Goal: Task Accomplishment & Management: Use online tool/utility

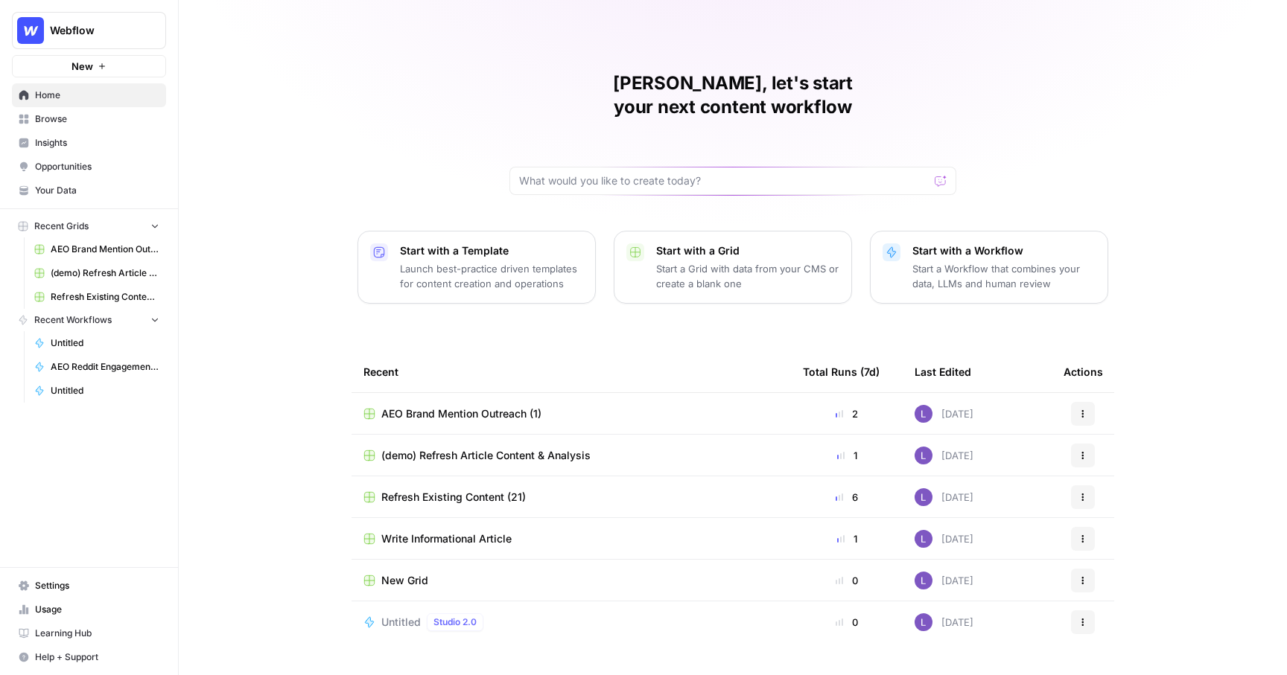
click at [695, 244] on p "Start with a Grid" at bounding box center [747, 251] width 183 height 15
click at [513, 244] on div "Start with a Template Launch best-practice driven templates for content creatio…" at bounding box center [491, 268] width 183 height 48
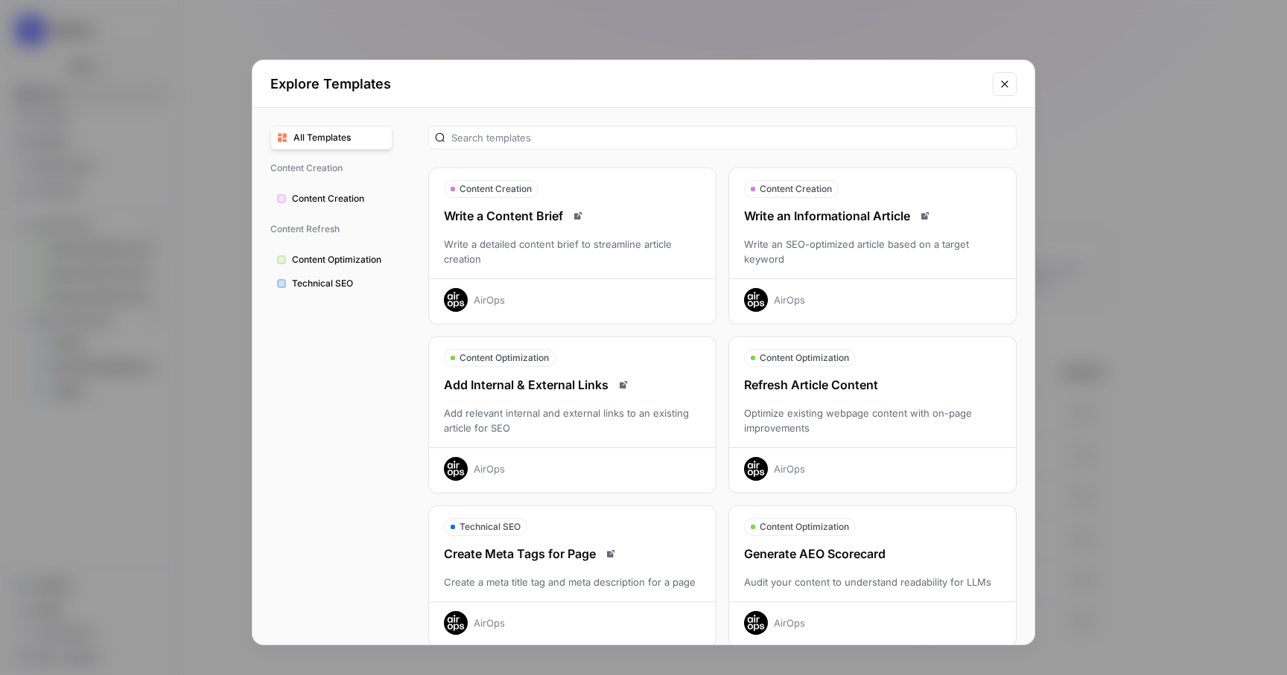
click at [581, 258] on div "Write a detailed content brief to streamline article creation" at bounding box center [572, 252] width 287 height 30
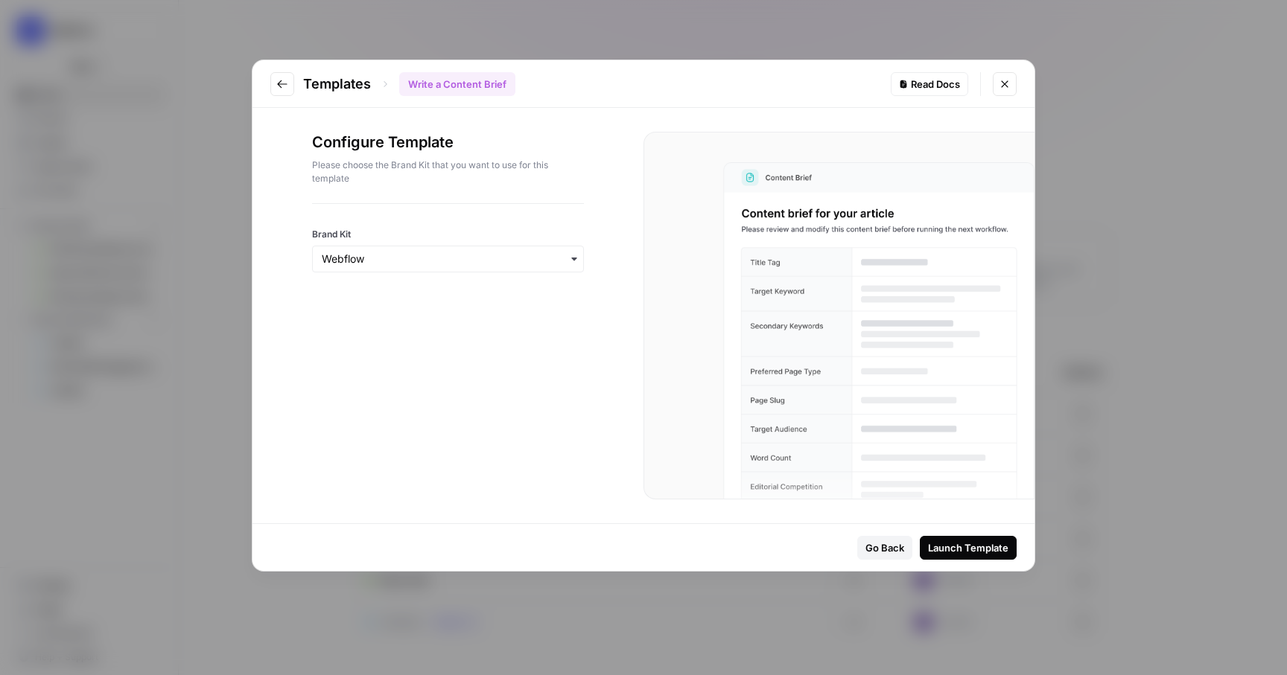
click at [276, 83] on button "Go to previous step" at bounding box center [282, 84] width 24 height 24
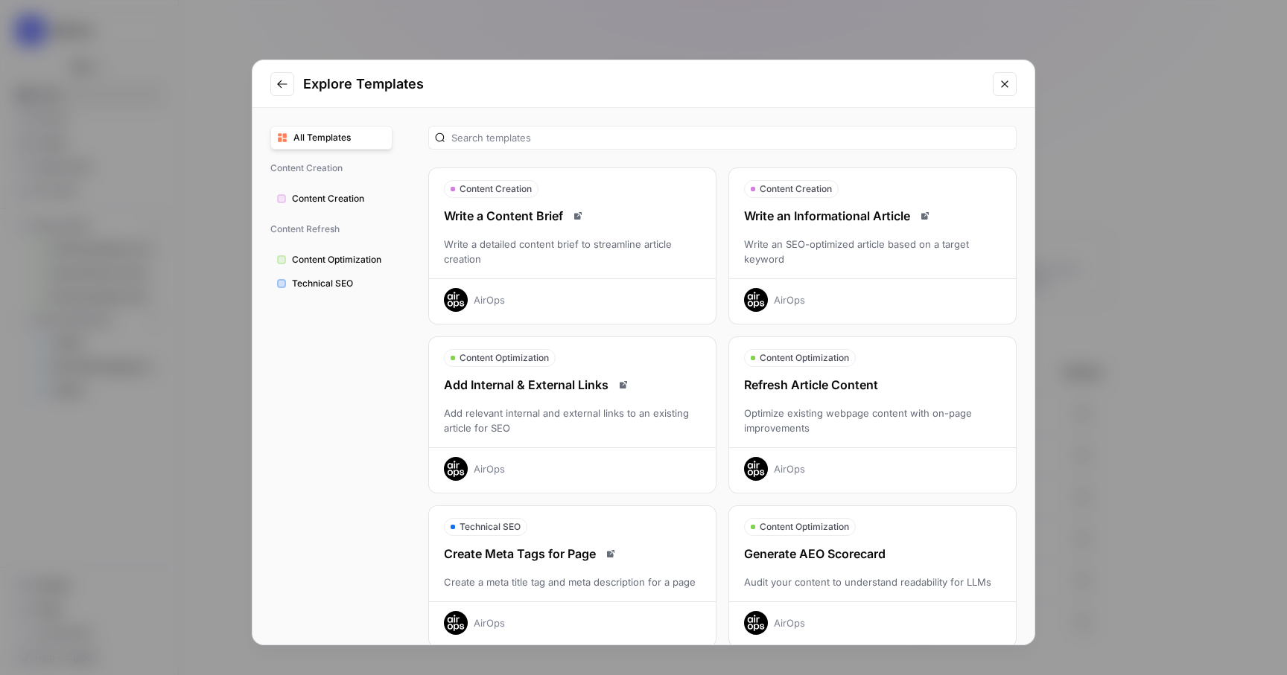
click at [629, 249] on div "Write a detailed content brief to streamline article creation" at bounding box center [572, 252] width 287 height 30
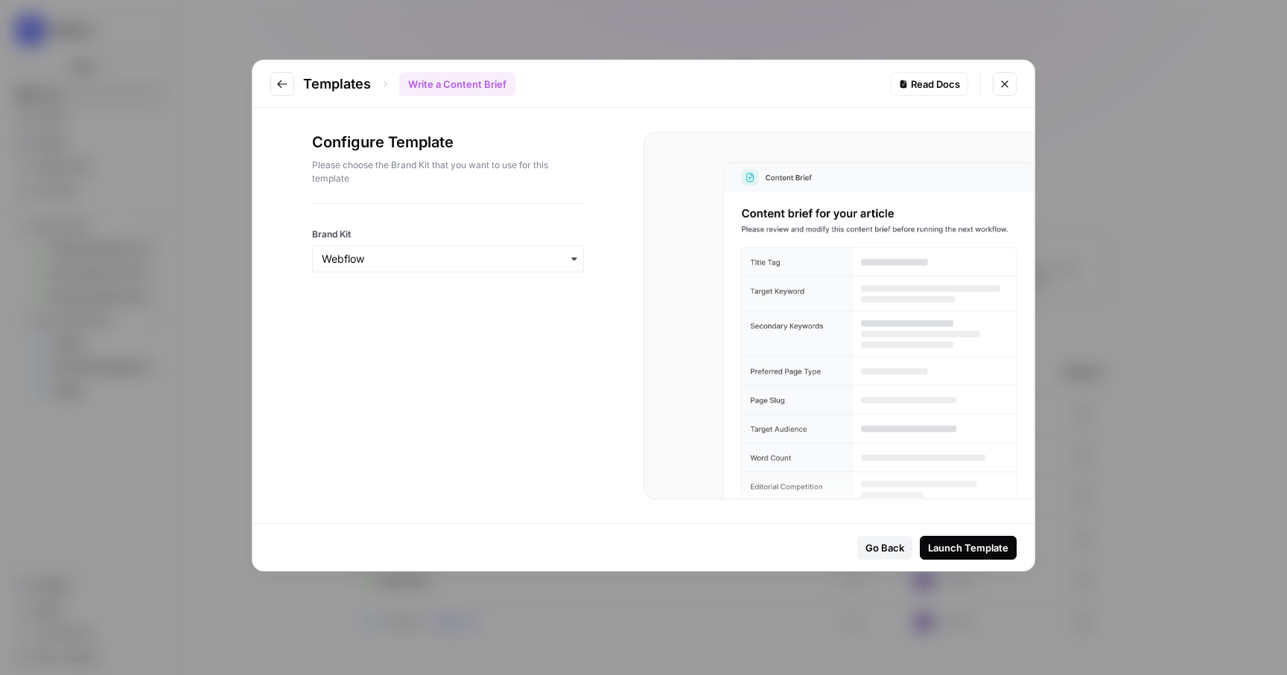
click at [284, 92] on button "Go to previous step" at bounding box center [282, 84] width 24 height 24
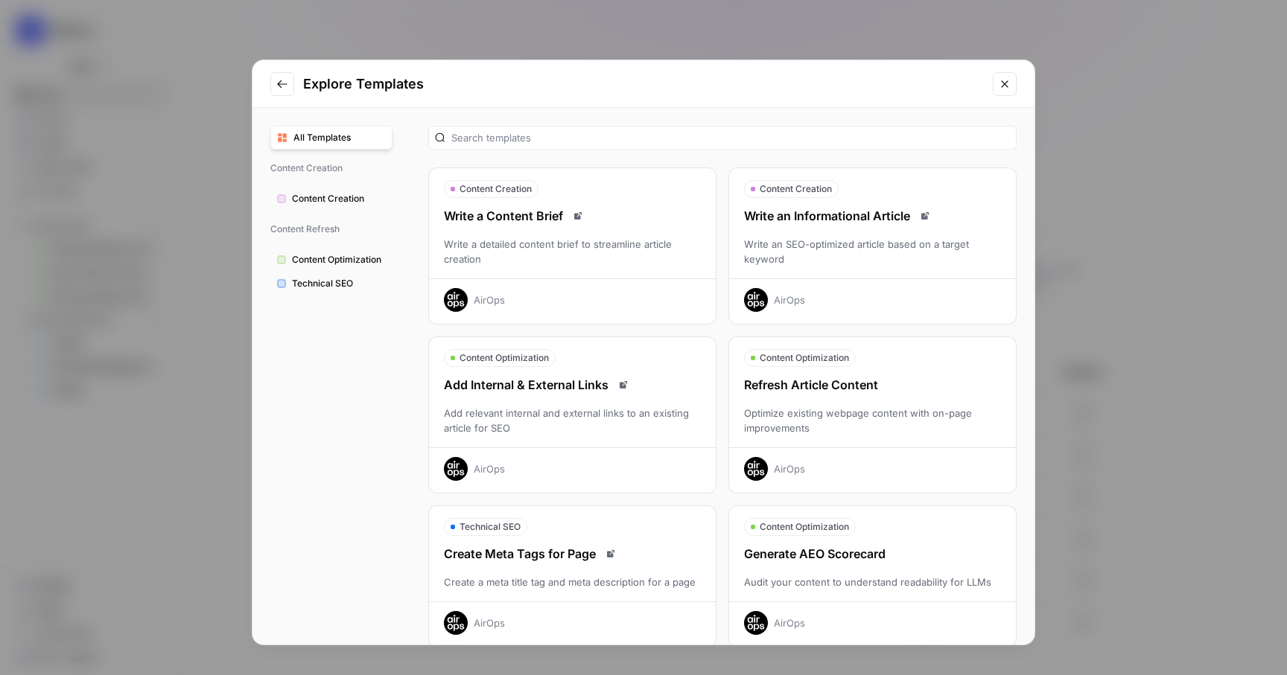
click at [602, 214] on div "Write a Content Brief" at bounding box center [572, 216] width 287 height 18
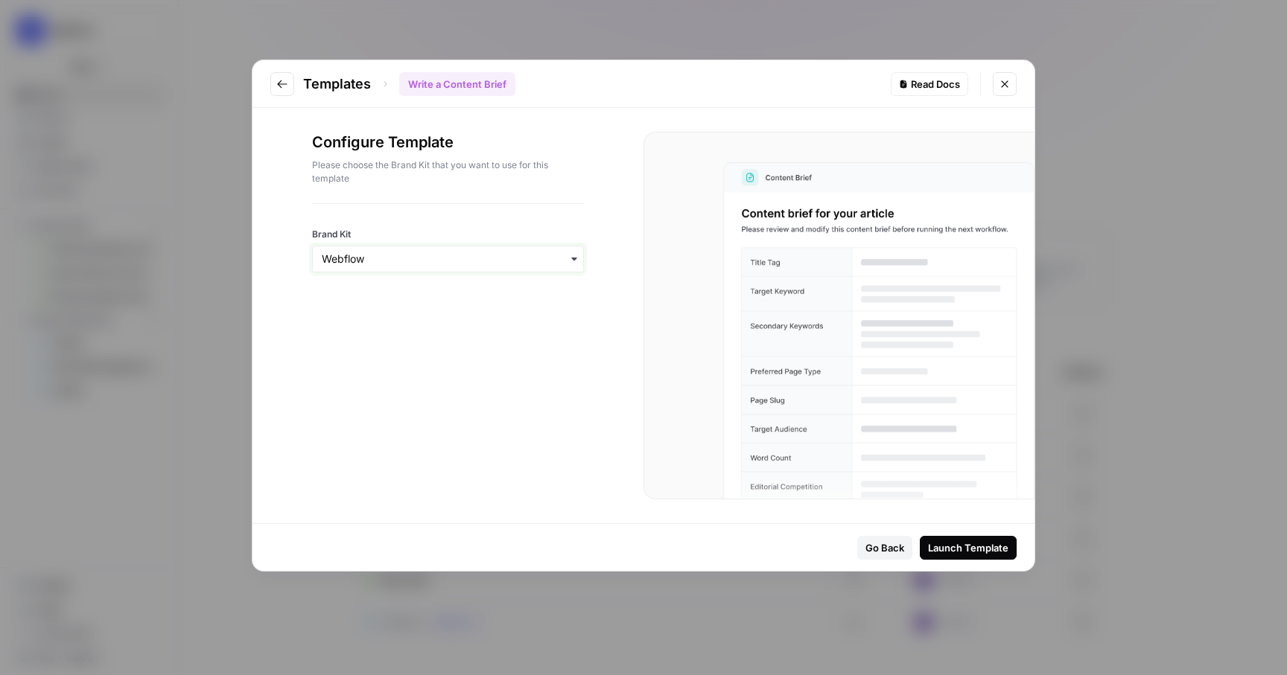
click at [367, 256] on input "Brand Kit" at bounding box center [448, 259] width 252 height 15
click at [422, 203] on hr at bounding box center [448, 203] width 272 height 1
click at [961, 548] on div "Launch Template" at bounding box center [968, 548] width 80 height 15
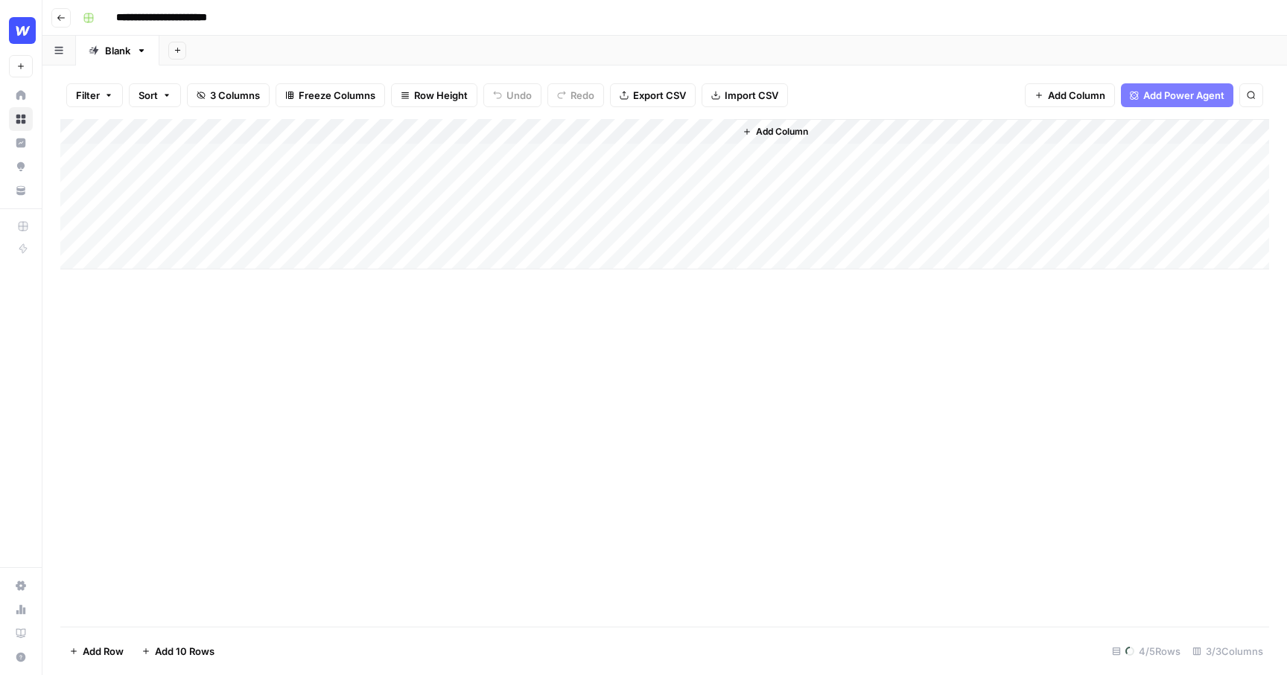
click at [223, 158] on div "Add Column" at bounding box center [664, 194] width 1209 height 150
click at [158, 343] on div "Add Column" at bounding box center [664, 373] width 1209 height 508
click at [252, 347] on div "Add Column" at bounding box center [664, 373] width 1209 height 508
click at [389, 386] on div "Add Column" at bounding box center [664, 373] width 1209 height 508
click at [216, 328] on div "Add Column" at bounding box center [664, 373] width 1209 height 508
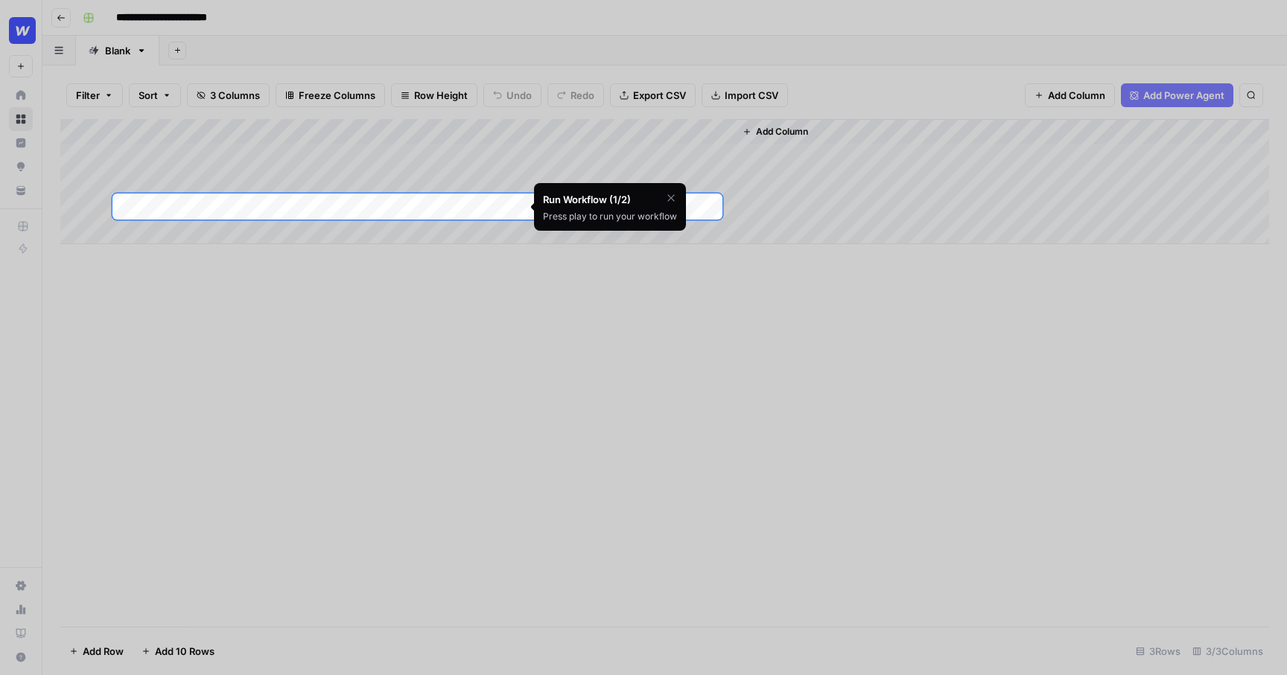
click at [670, 197] on icon "button" at bounding box center [670, 197] width 7 height 7
click at [363, 359] on div at bounding box center [643, 557] width 1287 height 675
click at [283, 267] on div at bounding box center [643, 557] width 1287 height 675
click at [611, 235] on span "Skip Tutorial" at bounding box center [631, 235] width 47 height 12
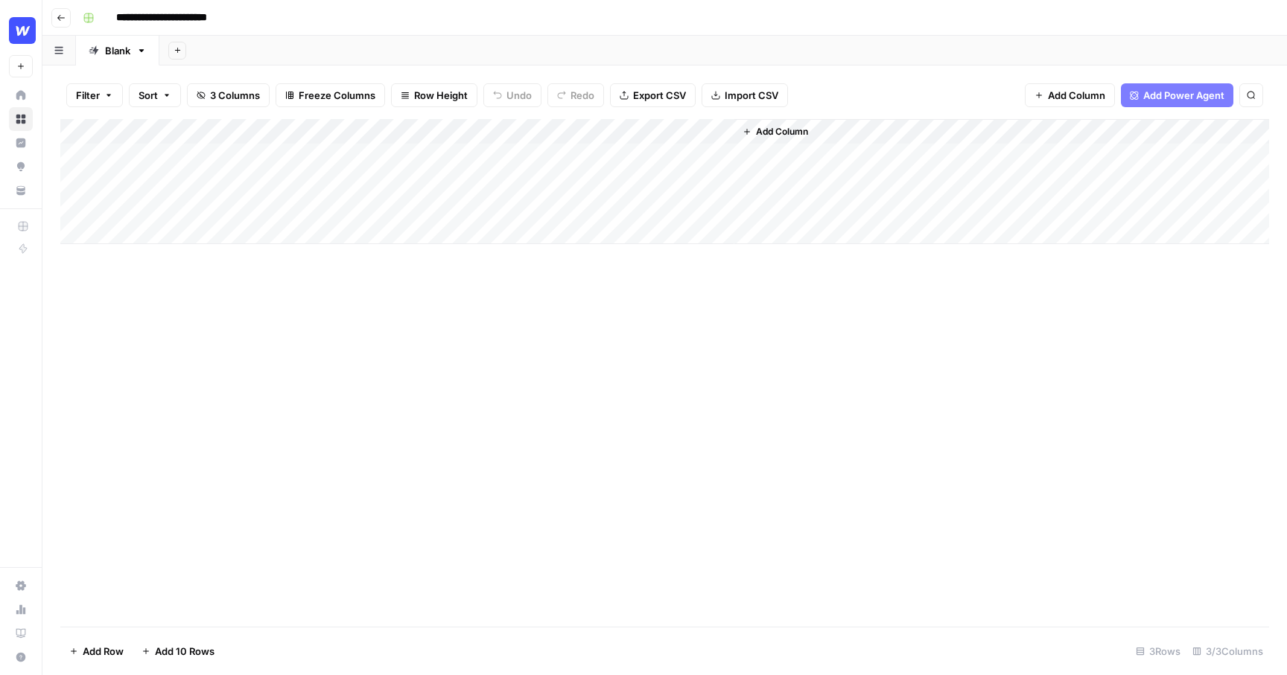
click at [188, 156] on div "Add Column" at bounding box center [664, 181] width 1209 height 125
click at [188, 156] on textarea "**********" at bounding box center [231, 157] width 238 height 21
click at [290, 367] on div "Add Column" at bounding box center [664, 373] width 1209 height 508
click at [141, 162] on div "Add Column" at bounding box center [664, 181] width 1209 height 125
click at [452, 154] on div "Add Column" at bounding box center [664, 181] width 1209 height 125
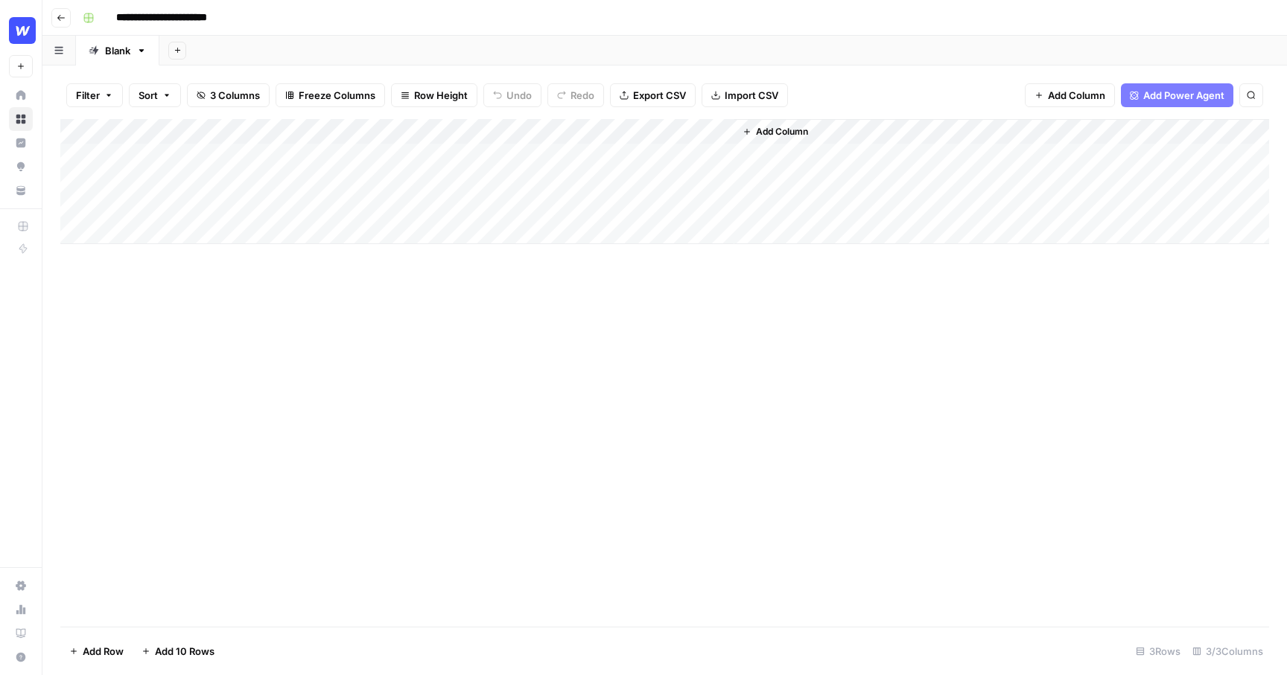
click at [422, 132] on div "Add Column" at bounding box center [664, 181] width 1209 height 125
click at [542, 293] on div "Add Column" at bounding box center [664, 373] width 1209 height 508
click at [414, 296] on div "Add Column" at bounding box center [664, 373] width 1209 height 508
click at [387, 157] on div "Add Column" at bounding box center [664, 181] width 1209 height 125
click at [489, 156] on div "Add Column" at bounding box center [664, 181] width 1209 height 125
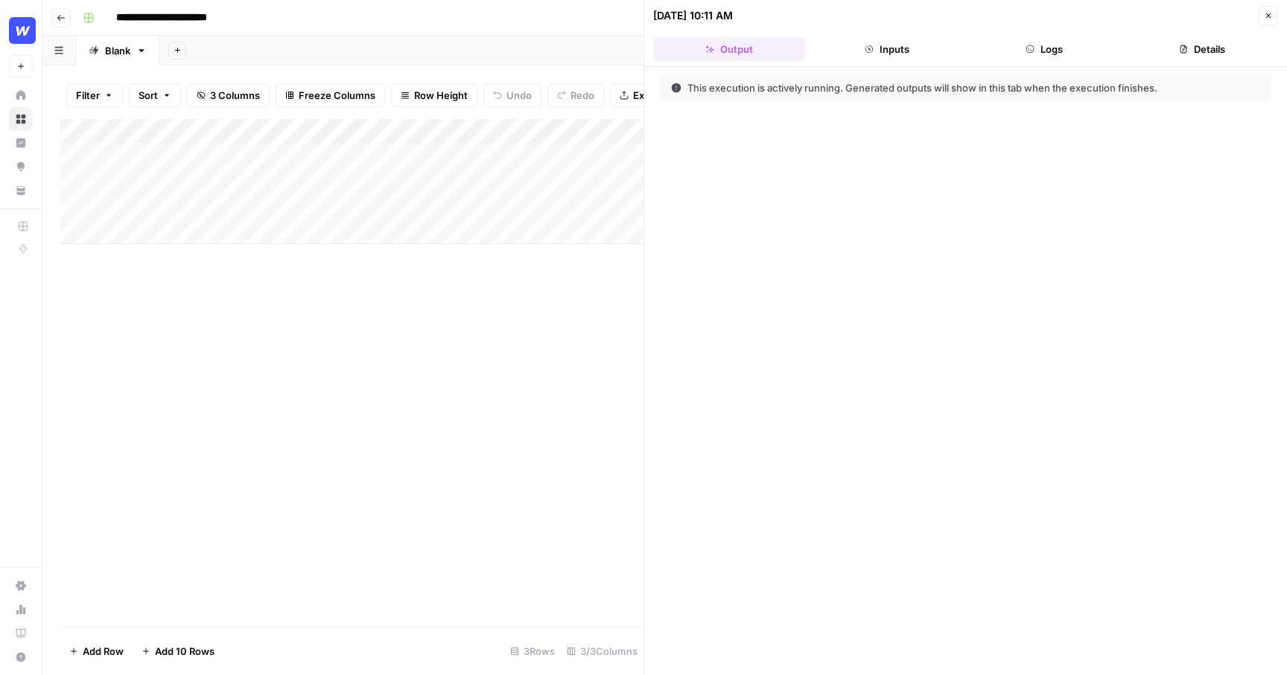
click at [1162, 16] on icon "button" at bounding box center [1268, 15] width 5 height 5
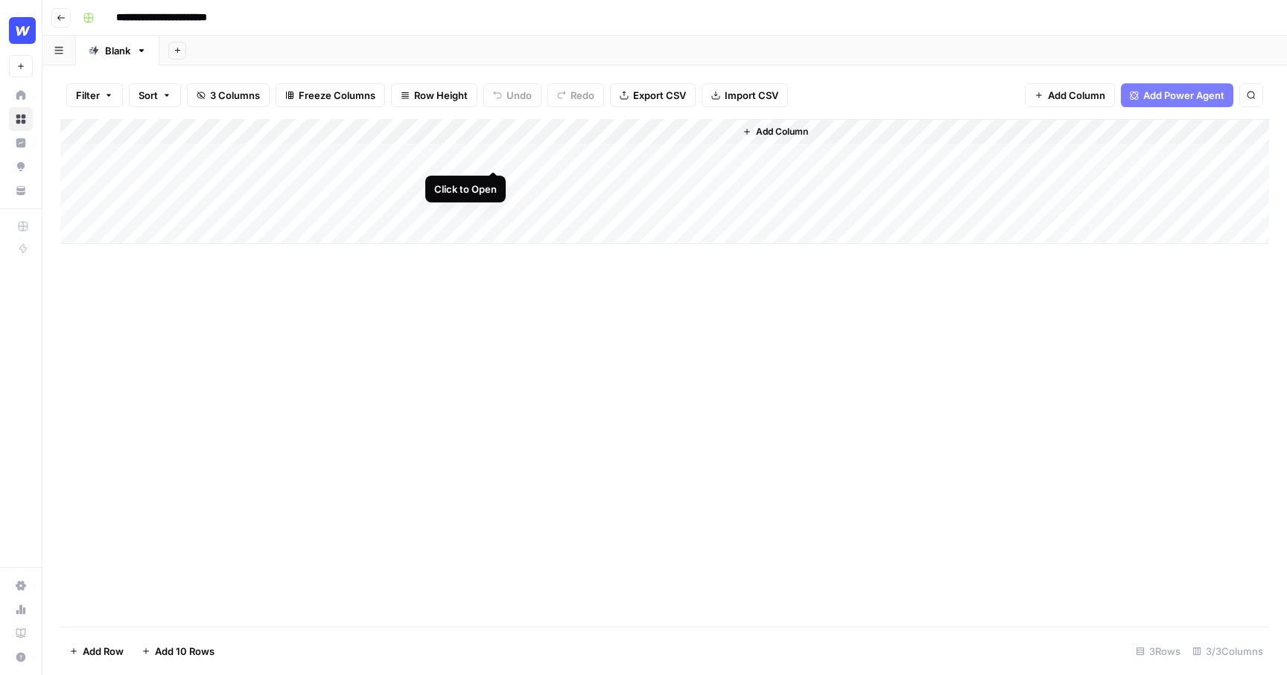
click at [497, 154] on div "Add Column" at bounding box center [664, 181] width 1209 height 125
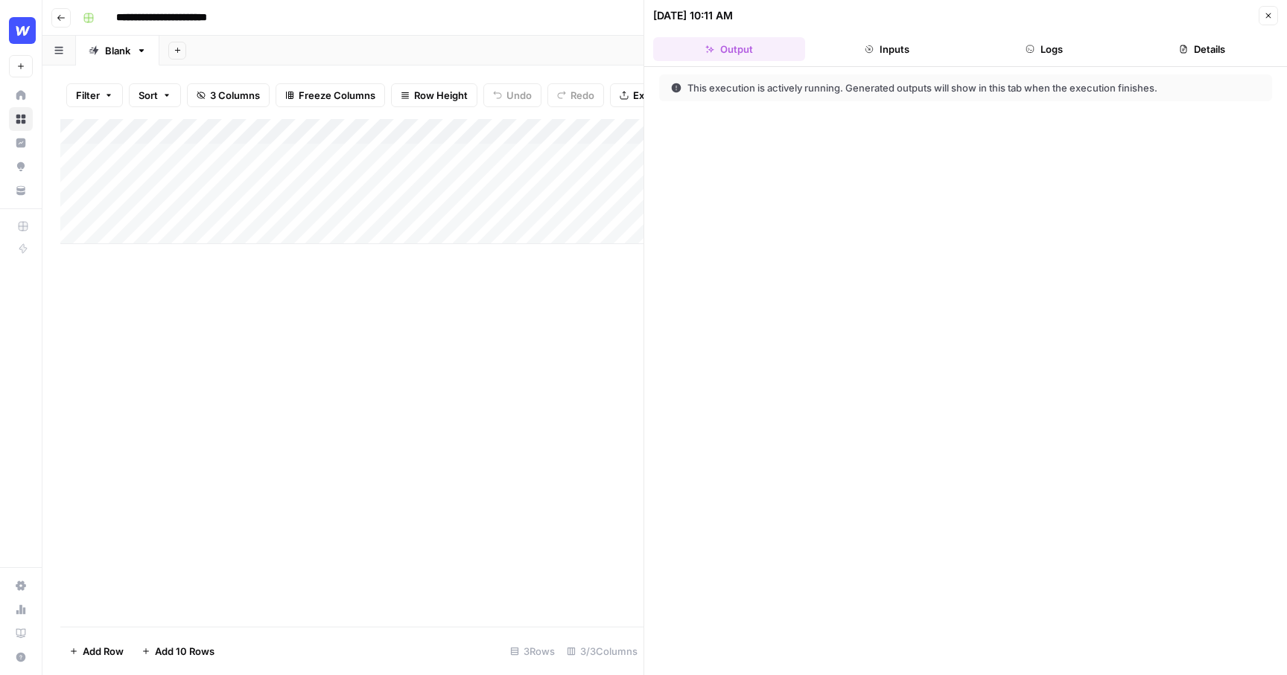
click at [627, 36] on div "Add Sheet" at bounding box center [722, 51] width 1127 height 30
click at [901, 52] on button "Inputs" at bounding box center [887, 49] width 152 height 24
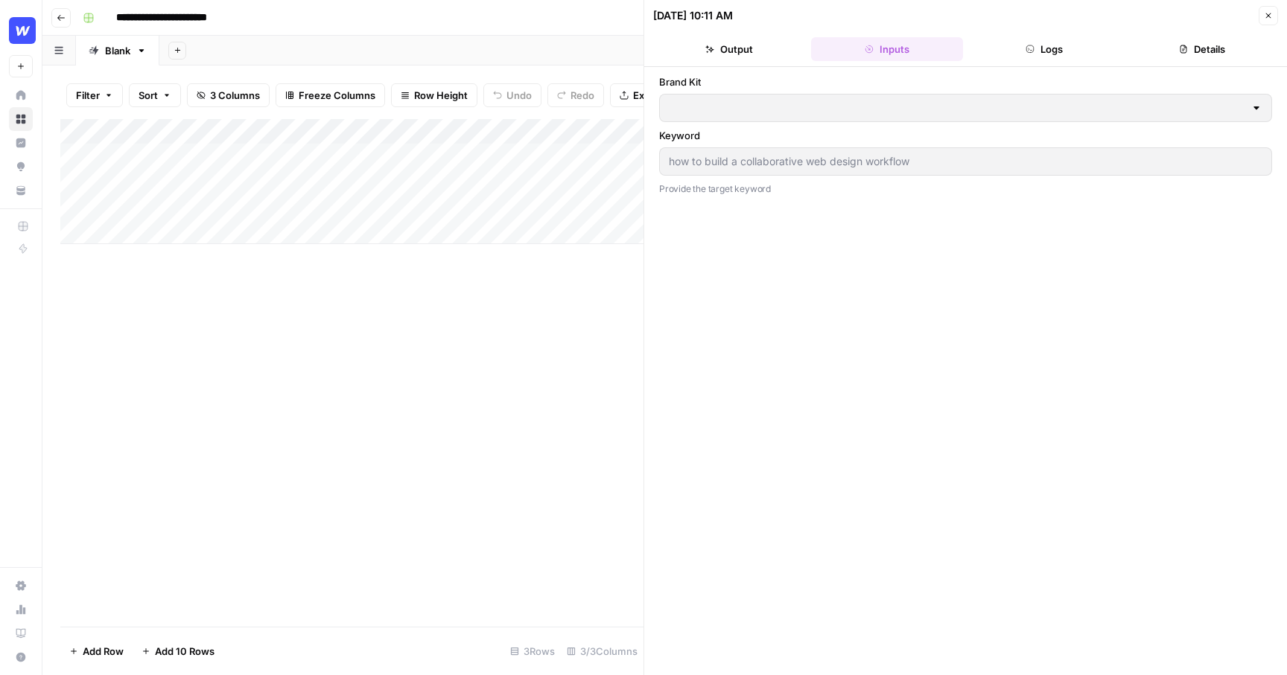
type input "Webflow"
click at [1162, 15] on icon "button" at bounding box center [1268, 15] width 9 height 9
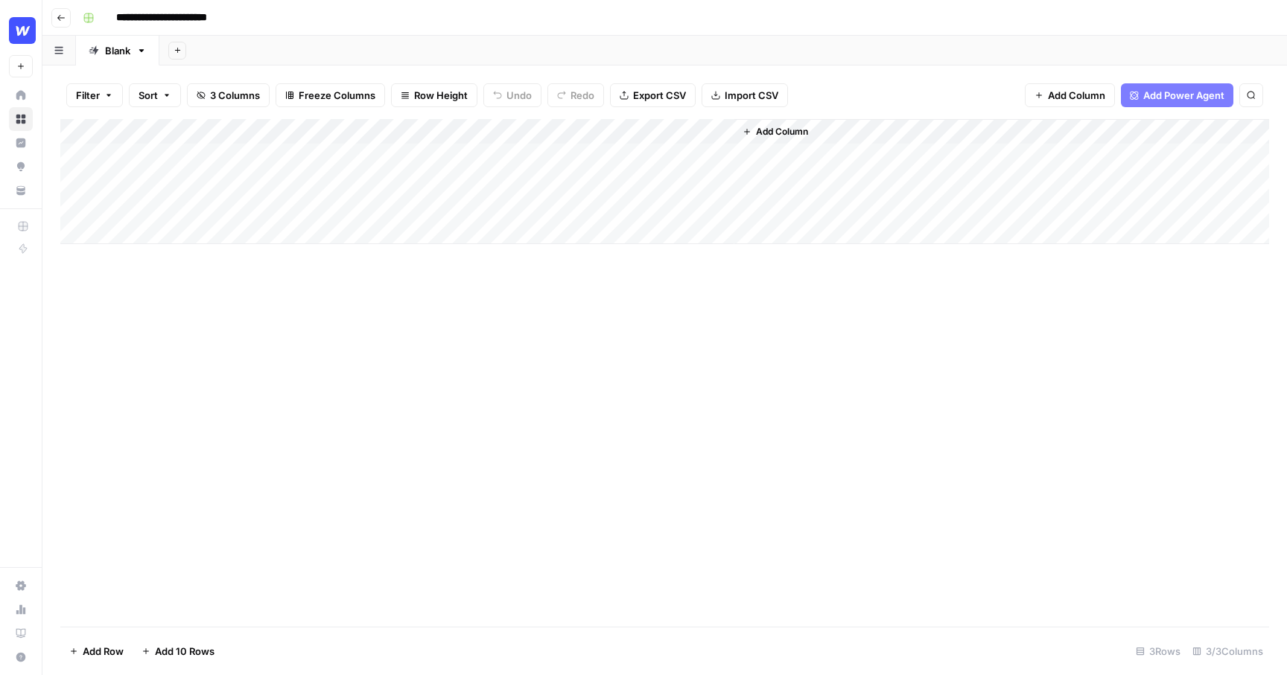
click at [383, 160] on div "Add Column" at bounding box center [664, 181] width 1209 height 125
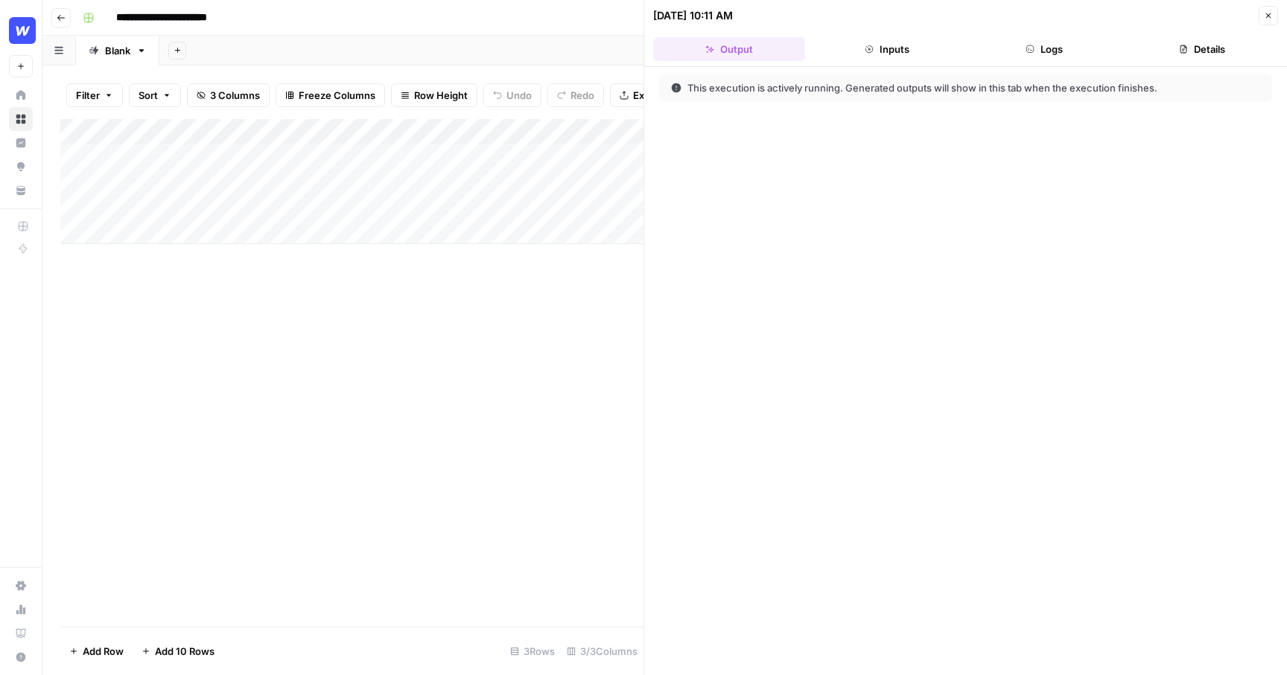
click at [383, 124] on div "Add Column" at bounding box center [351, 181] width 583 height 125
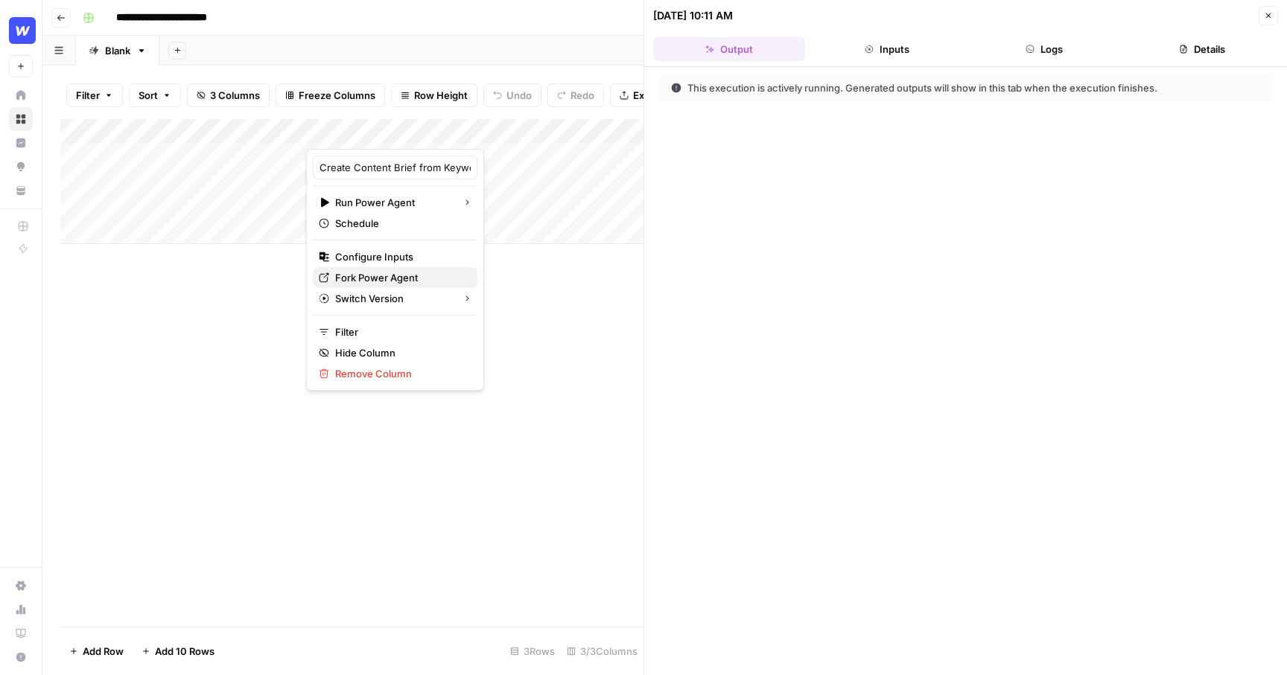
click at [363, 279] on span "Fork Power Agent" at bounding box center [400, 277] width 130 height 15
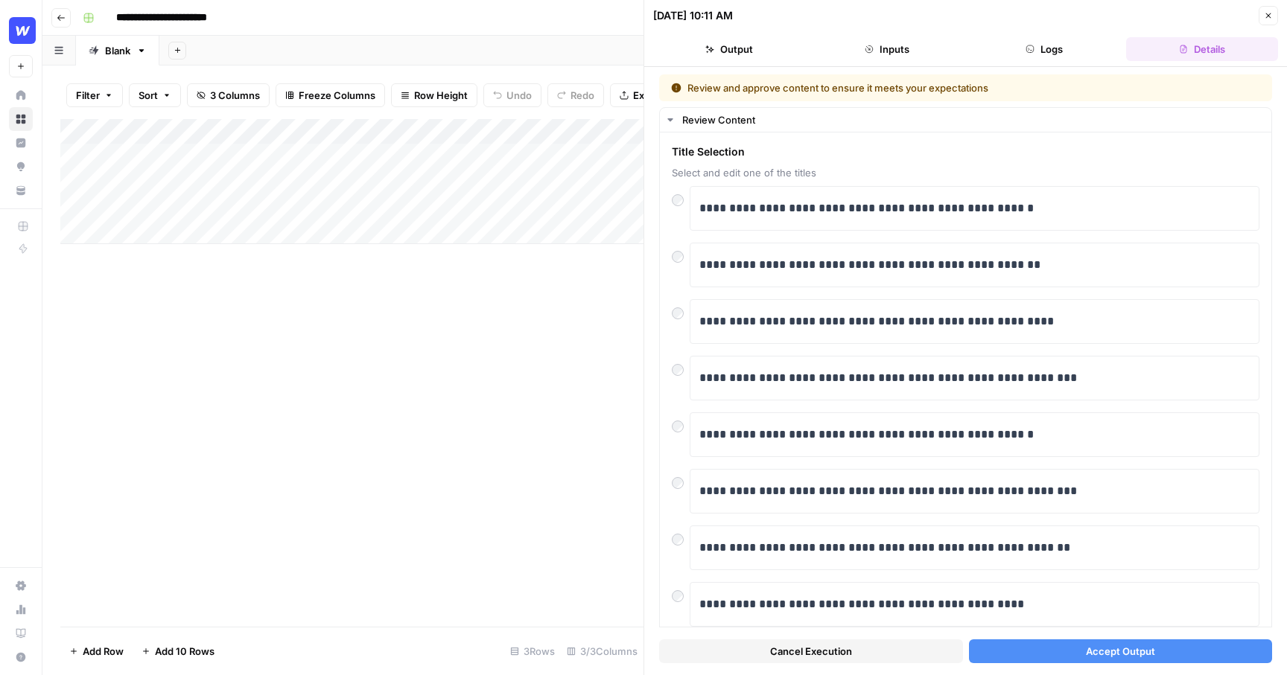
click at [443, 287] on div "Add Column" at bounding box center [351, 373] width 583 height 508
click at [350, 299] on div "Add Column" at bounding box center [351, 373] width 583 height 508
click at [1162, 19] on icon "button" at bounding box center [1268, 15] width 9 height 9
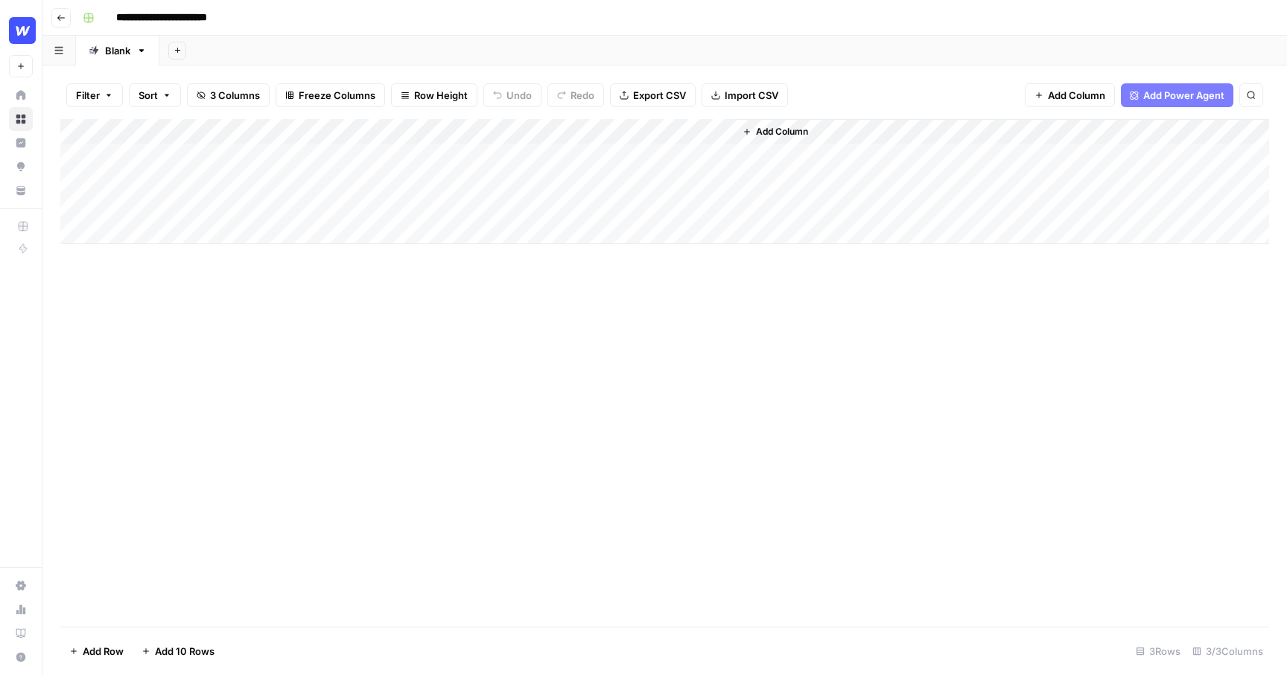
click at [351, 154] on div "Add Column" at bounding box center [664, 181] width 1209 height 125
click at [412, 181] on div "Add Column" at bounding box center [664, 181] width 1209 height 125
click at [422, 189] on div "Add Column" at bounding box center [664, 181] width 1209 height 125
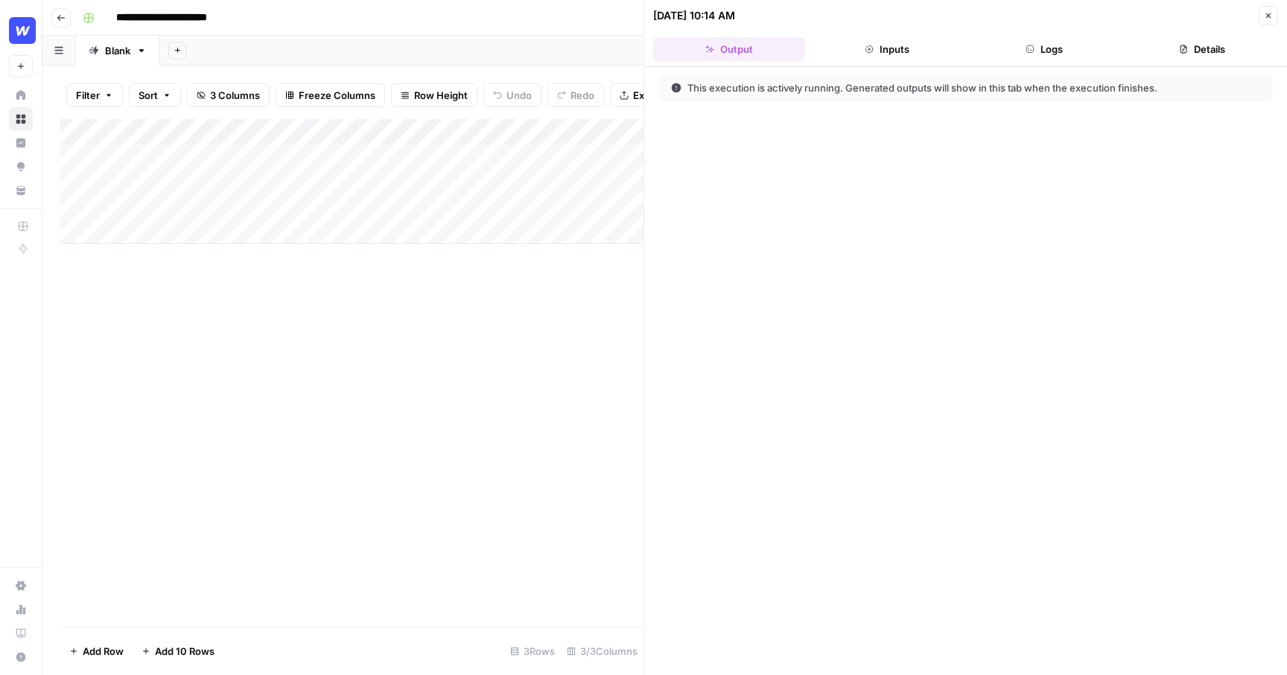
click at [389, 129] on div "Add Column" at bounding box center [351, 181] width 583 height 125
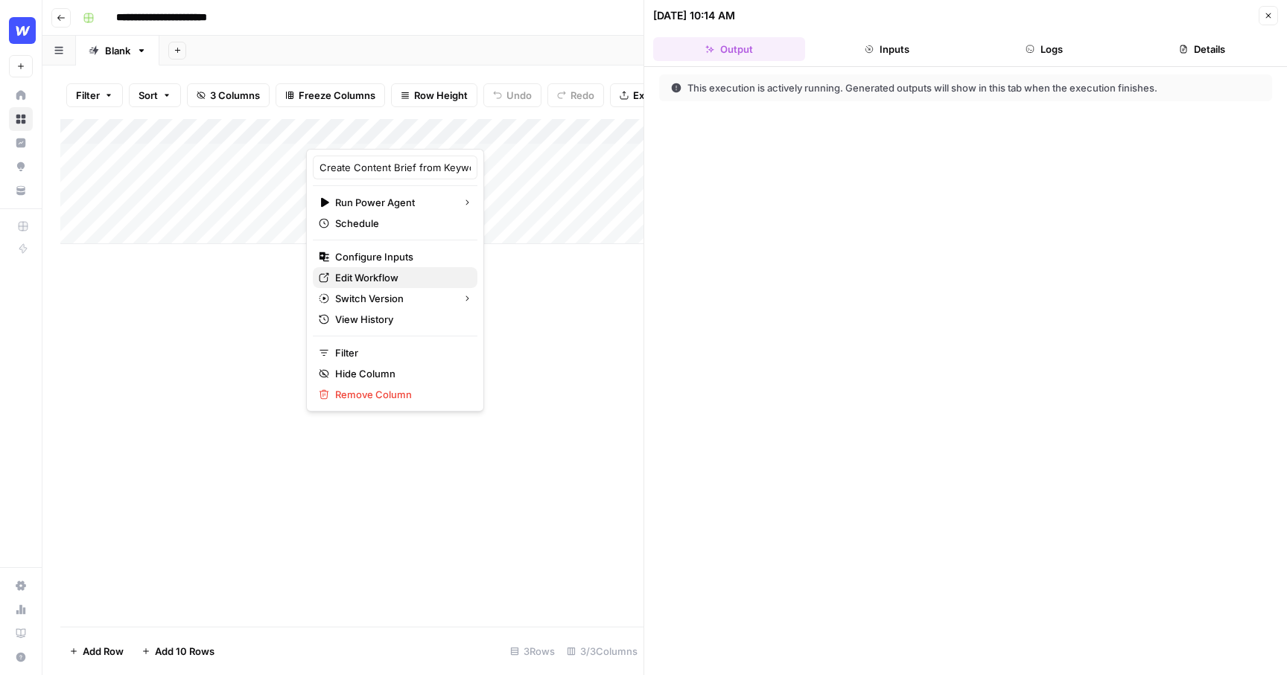
click at [392, 276] on span "Edit Workflow" at bounding box center [400, 277] width 130 height 15
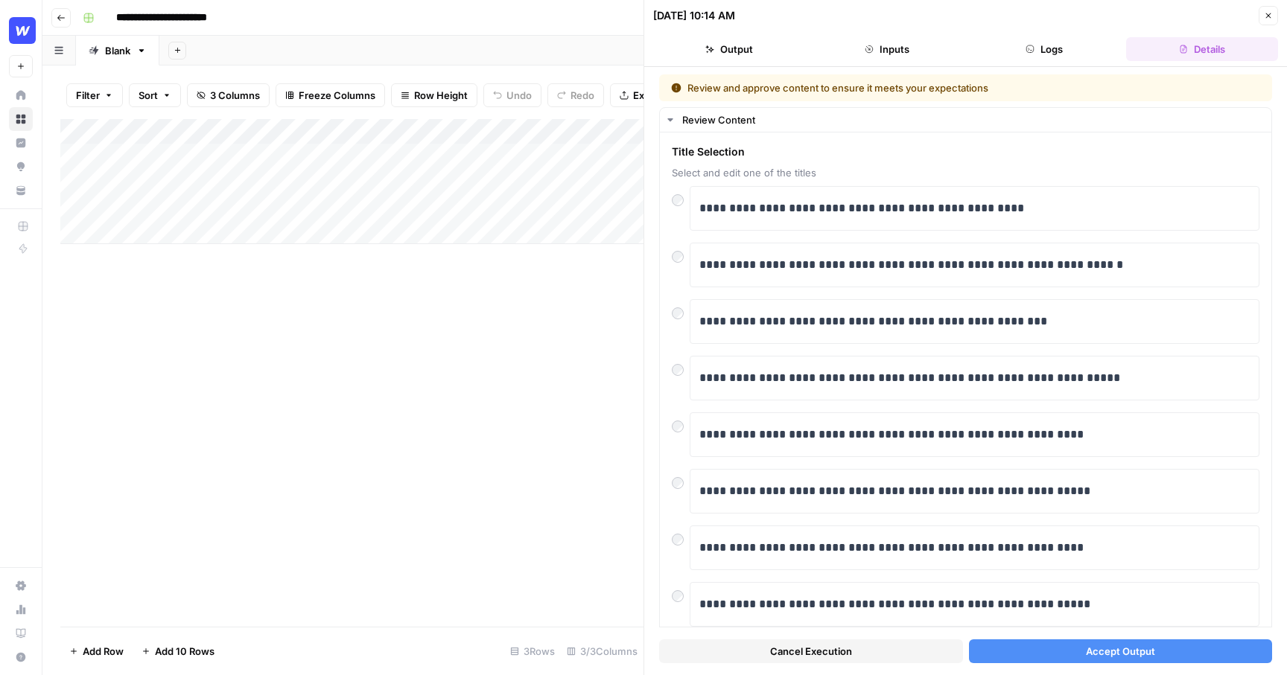
click at [400, 395] on div "Add Column" at bounding box center [351, 373] width 583 height 508
click at [432, 181] on div "Add Column" at bounding box center [351, 181] width 583 height 125
click at [369, 177] on div "Add Column" at bounding box center [351, 181] width 583 height 125
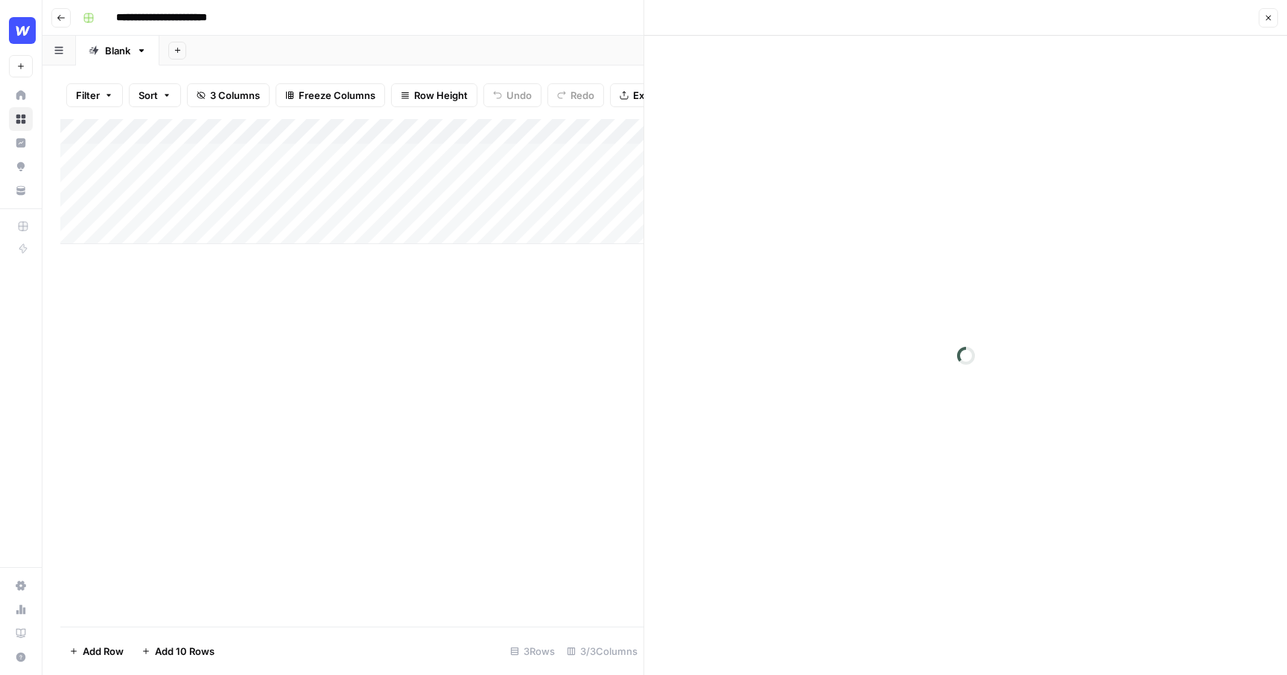
click at [369, 177] on div at bounding box center [416, 182] width 223 height 28
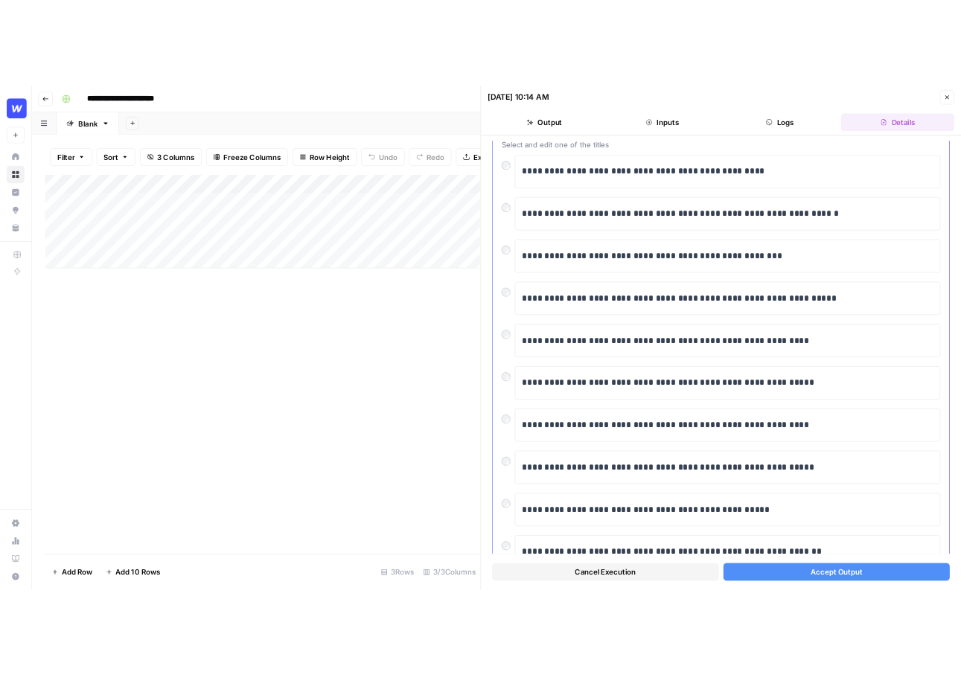
scroll to position [101, 0]
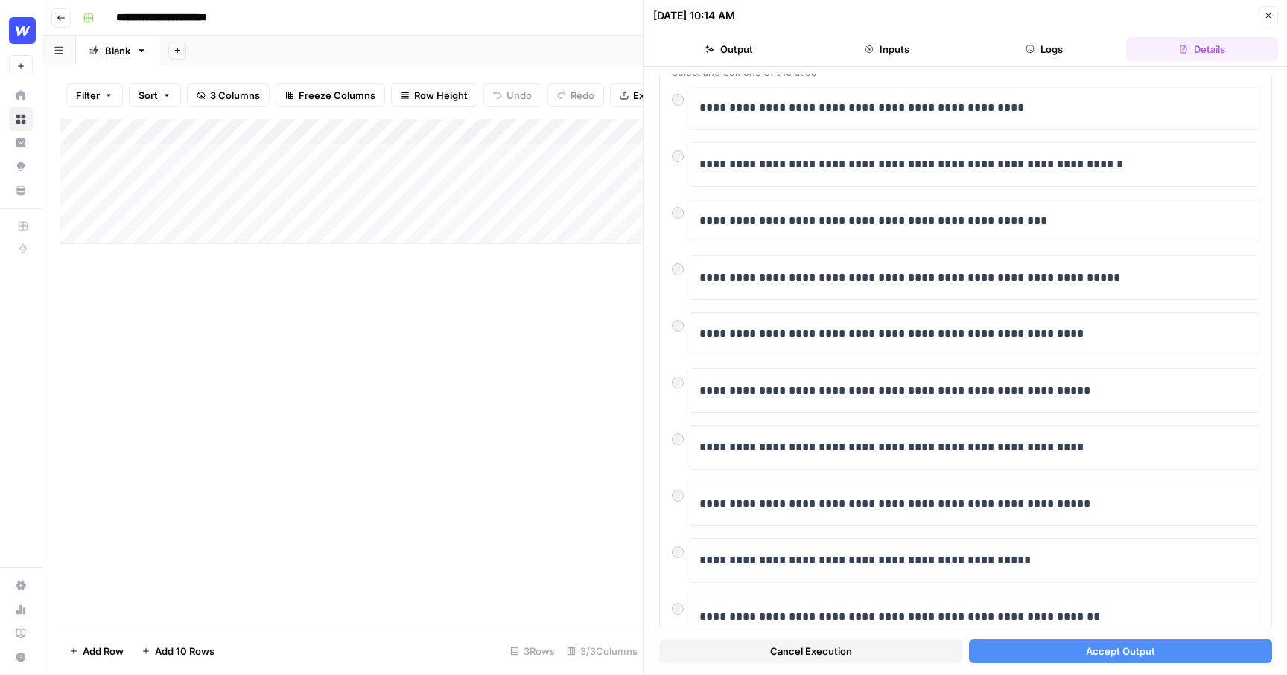
click at [1093, 651] on span "Accept Output" at bounding box center [1120, 651] width 69 height 15
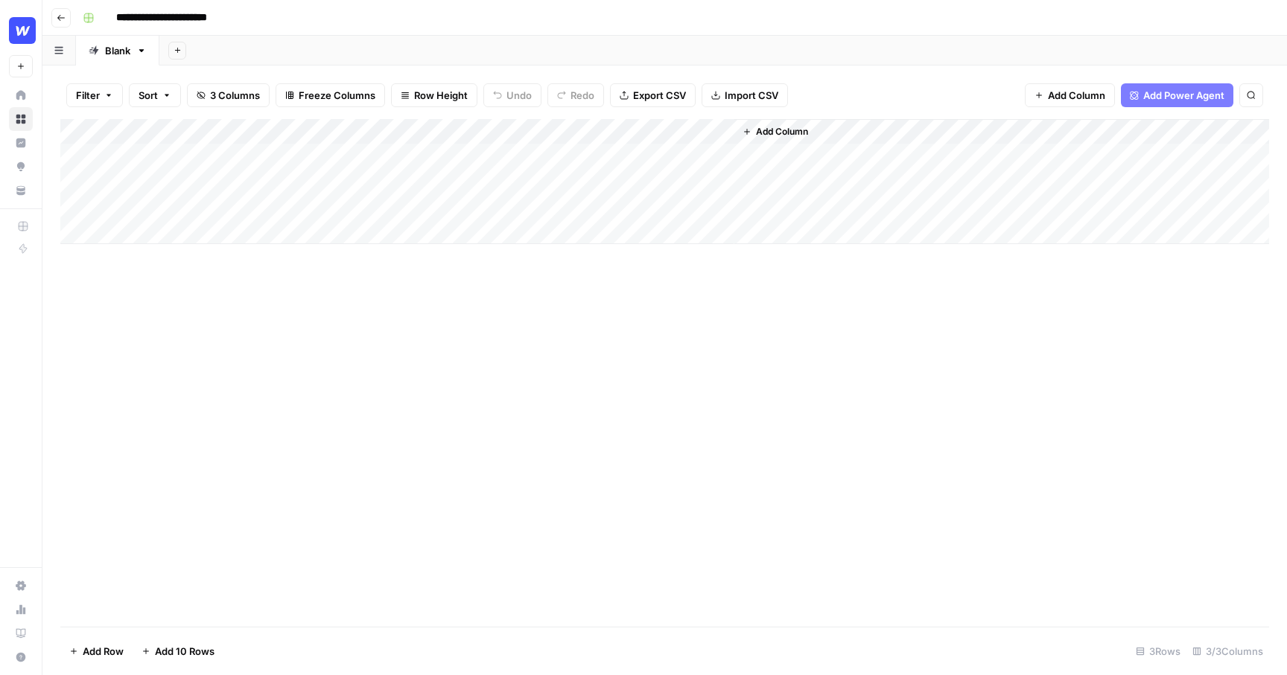
click at [132, 234] on div "Add Column" at bounding box center [664, 181] width 1209 height 125
type textarea "**********"
click at [423, 285] on div "Add Column" at bounding box center [664, 373] width 1209 height 508
click at [319, 232] on div "Add Column" at bounding box center [664, 194] width 1209 height 150
click at [626, 182] on div "Add Column" at bounding box center [664, 194] width 1209 height 150
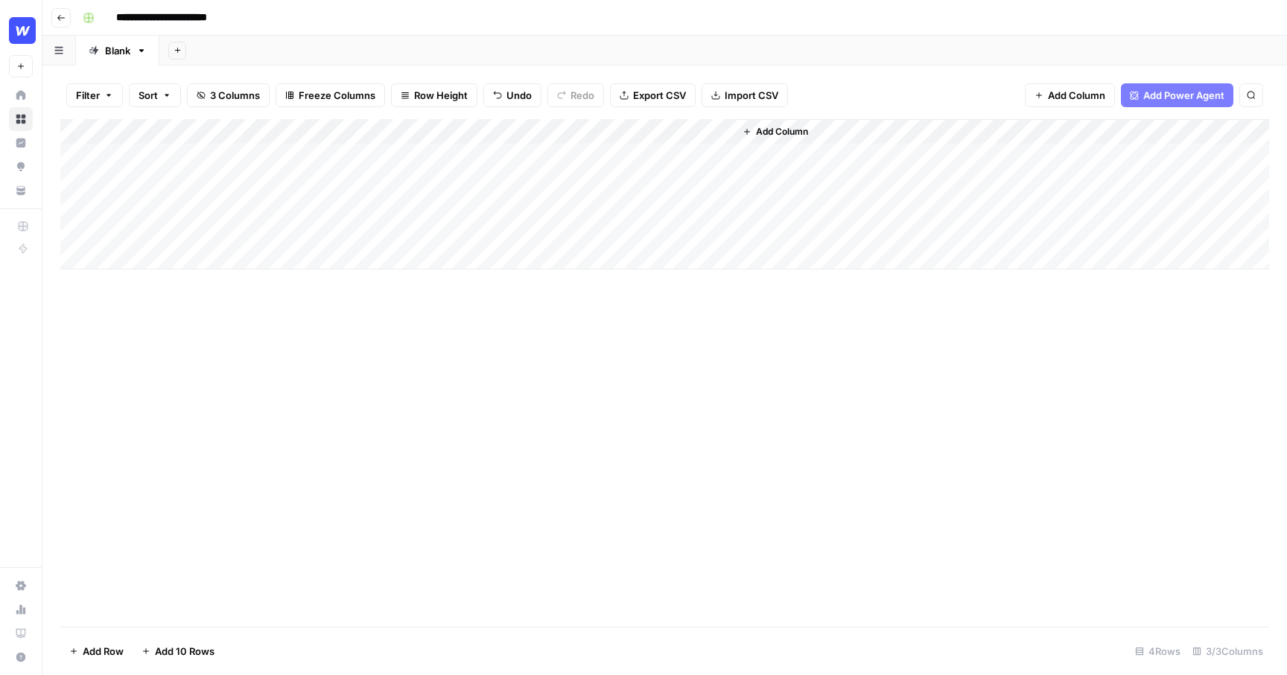
click at [626, 182] on div "Add Column" at bounding box center [664, 194] width 1209 height 150
click at [502, 288] on div "Add Column" at bounding box center [664, 373] width 1209 height 508
click at [584, 325] on div "Add Column" at bounding box center [664, 373] width 1209 height 508
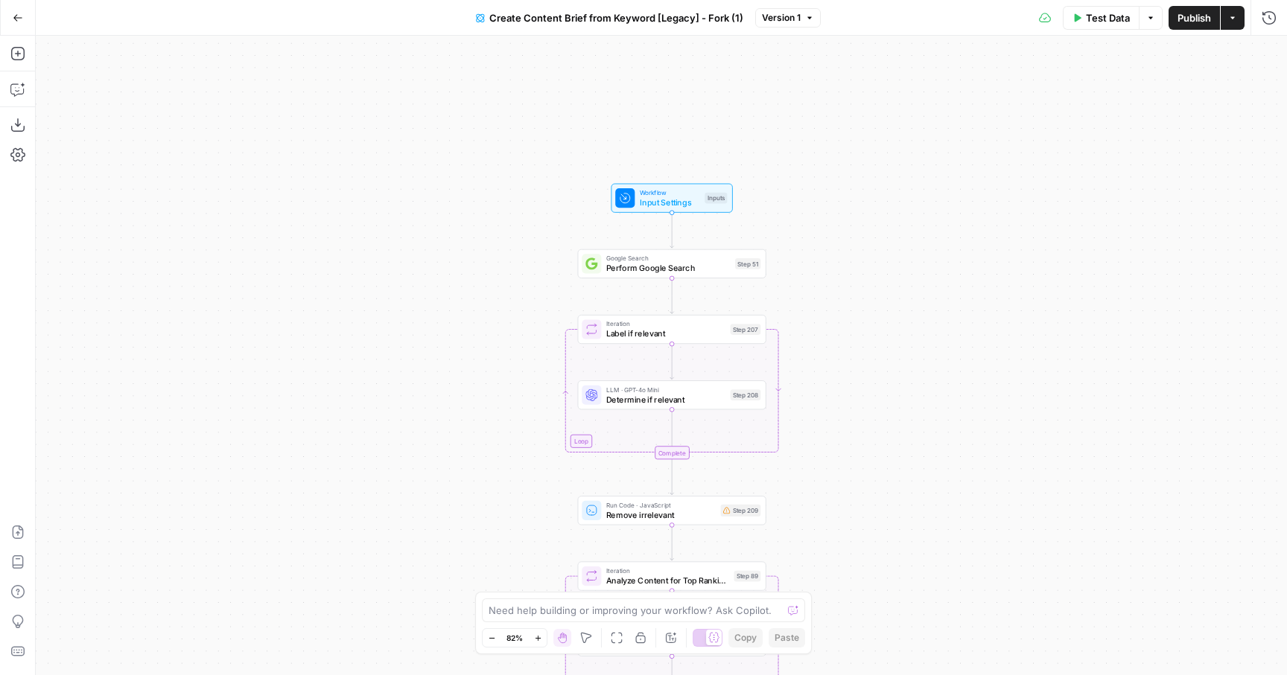
drag, startPoint x: 523, startPoint y: 121, endPoint x: 588, endPoint y: 139, distance: 67.0
click at [588, 139] on div "Workflow Input Settings Inputs Google Search Perform Google Search Step 51 Loop…" at bounding box center [661, 356] width 1251 height 640
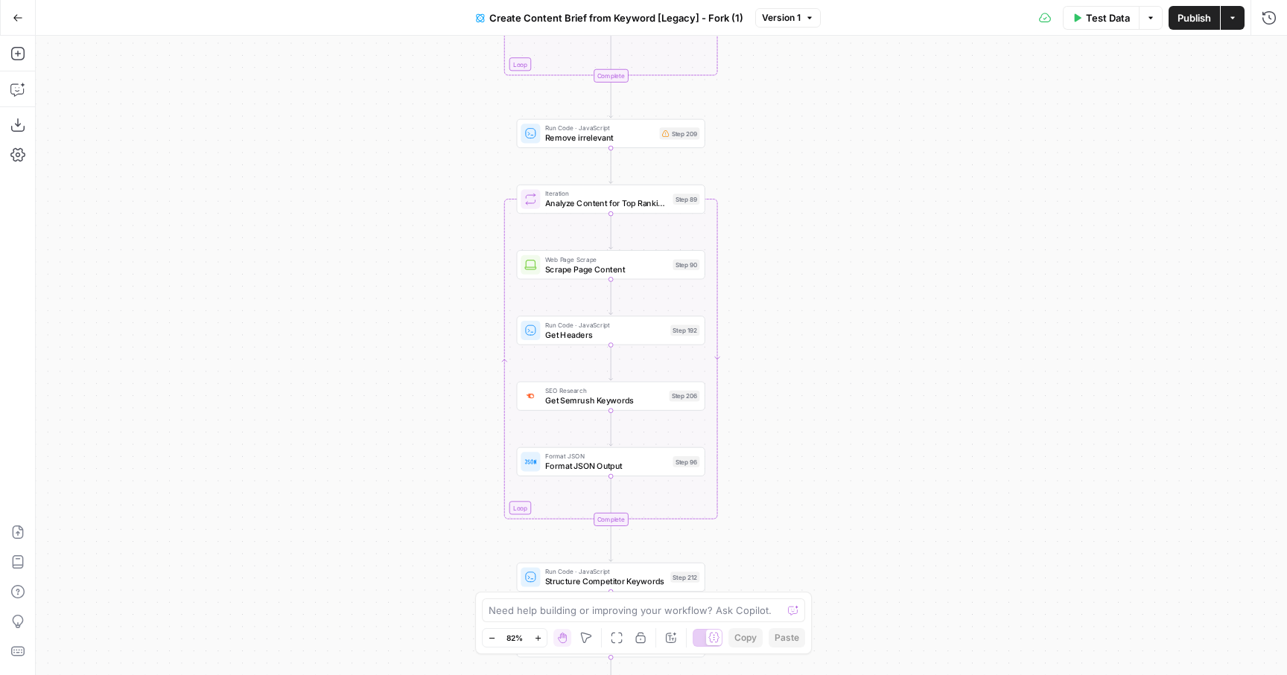
click at [579, 203] on span "Analyze Content for Top Ranking Pages" at bounding box center [606, 203] width 123 height 12
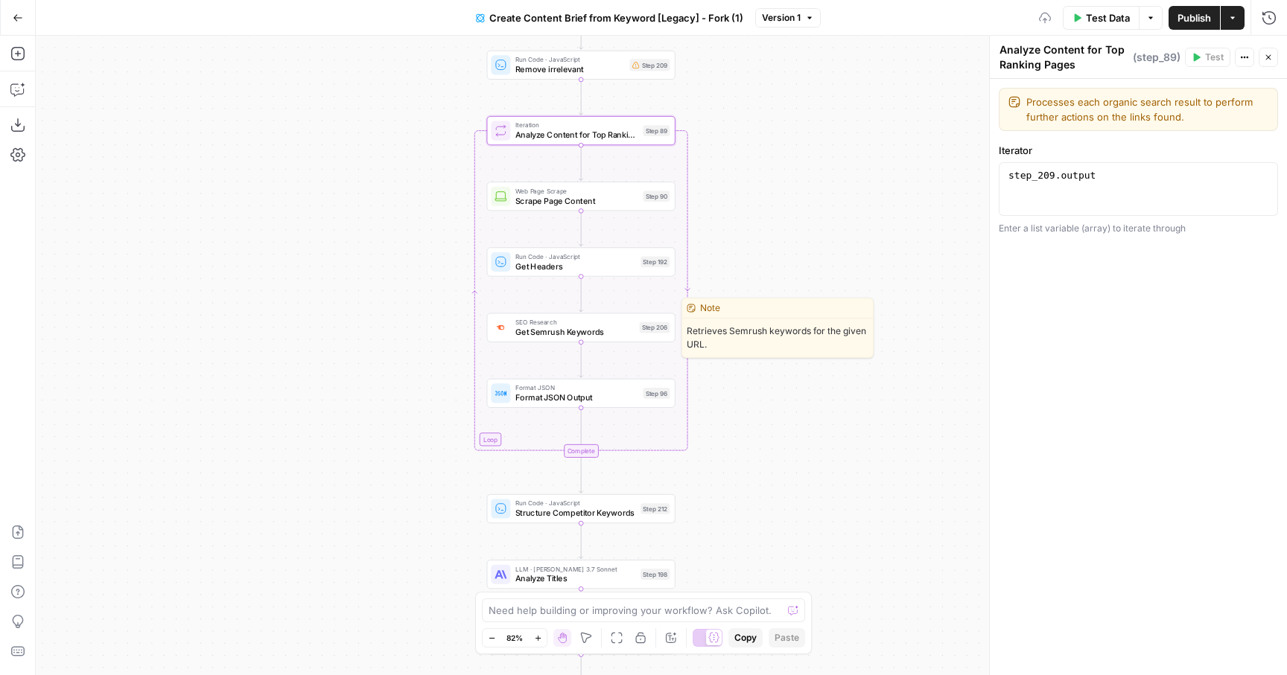
click at [576, 322] on span "SEO Research" at bounding box center [574, 322] width 119 height 10
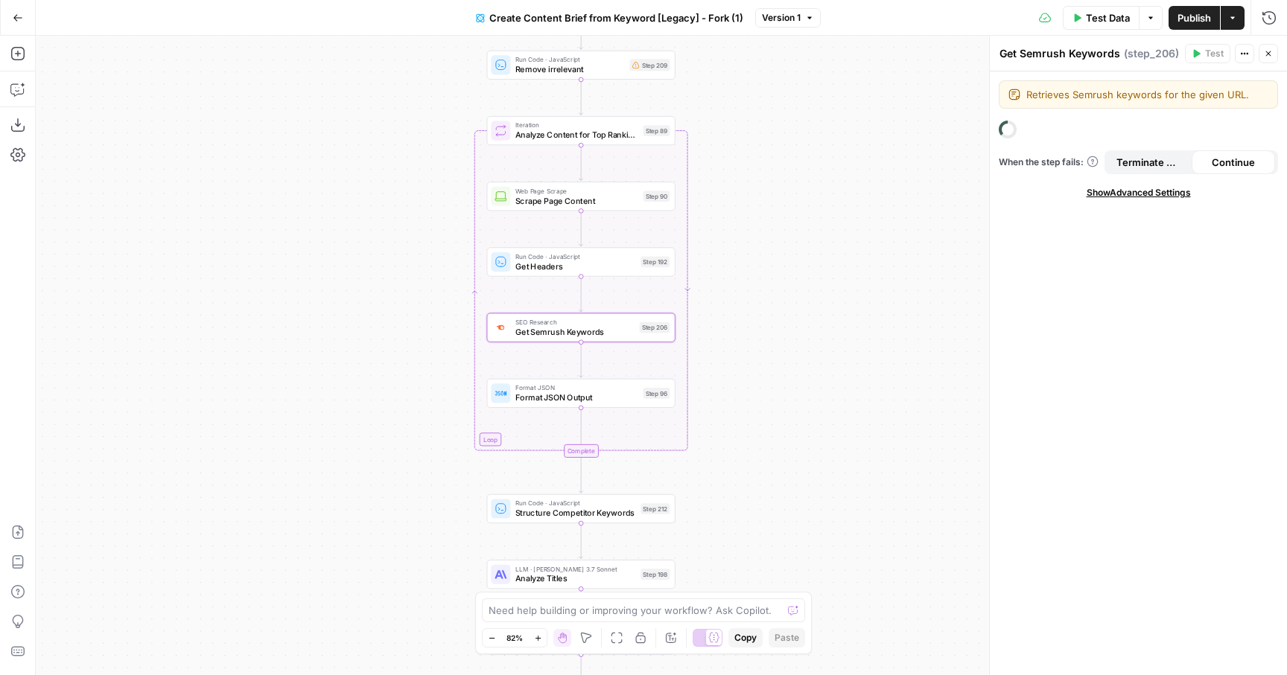
click at [415, 359] on div "Workflow Input Settings Inputs Google Search Perform Google Search Step 51 Loop…" at bounding box center [661, 356] width 1251 height 640
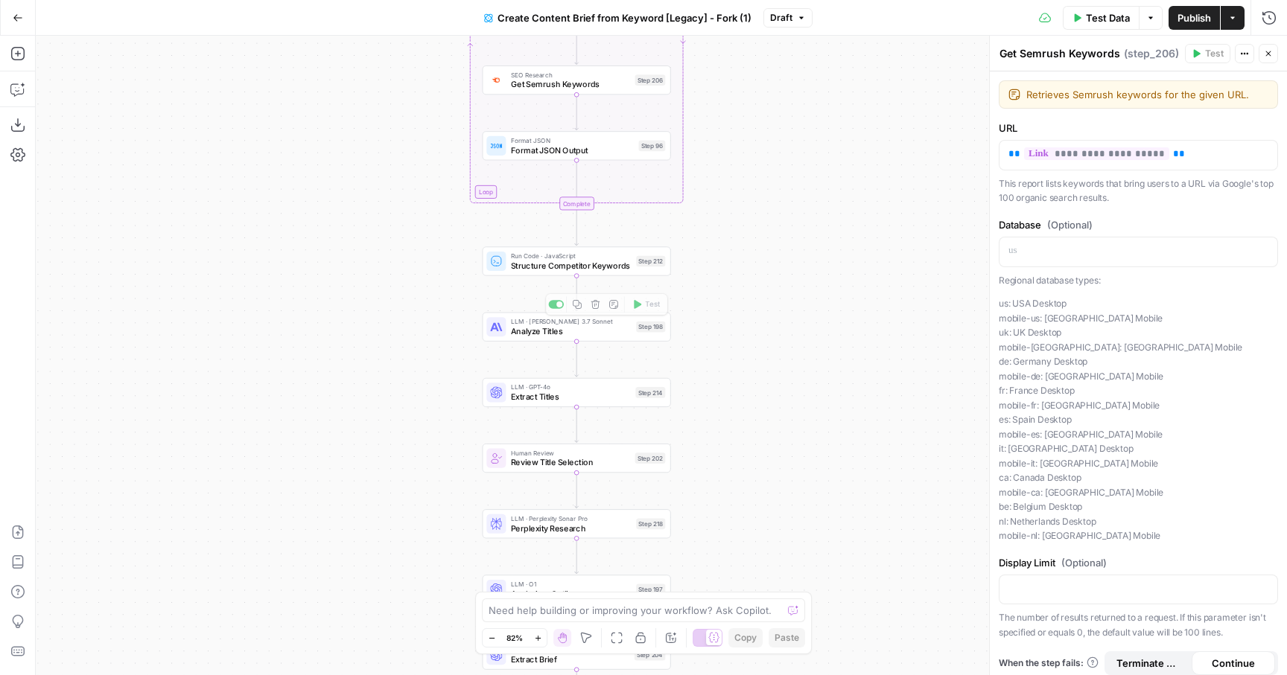
click at [608, 269] on span "Structure Competitor Keywords" at bounding box center [571, 266] width 121 height 12
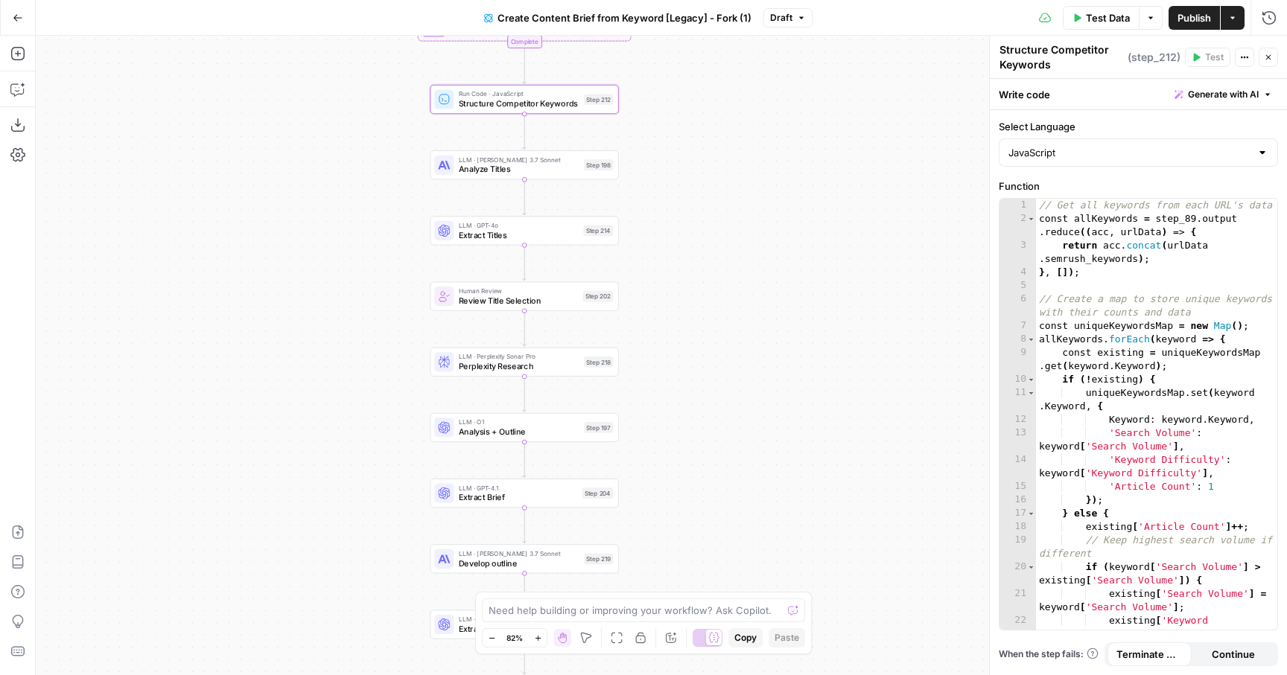
drag, startPoint x: 410, startPoint y: 308, endPoint x: 395, endPoint y: 260, distance: 49.9
click at [395, 260] on div "Workflow Input Settings Inputs Google Search Perform Google Search Step 51 Loop…" at bounding box center [661, 356] width 1251 height 640
click at [473, 304] on span "Review Title Selection" at bounding box center [518, 300] width 119 height 12
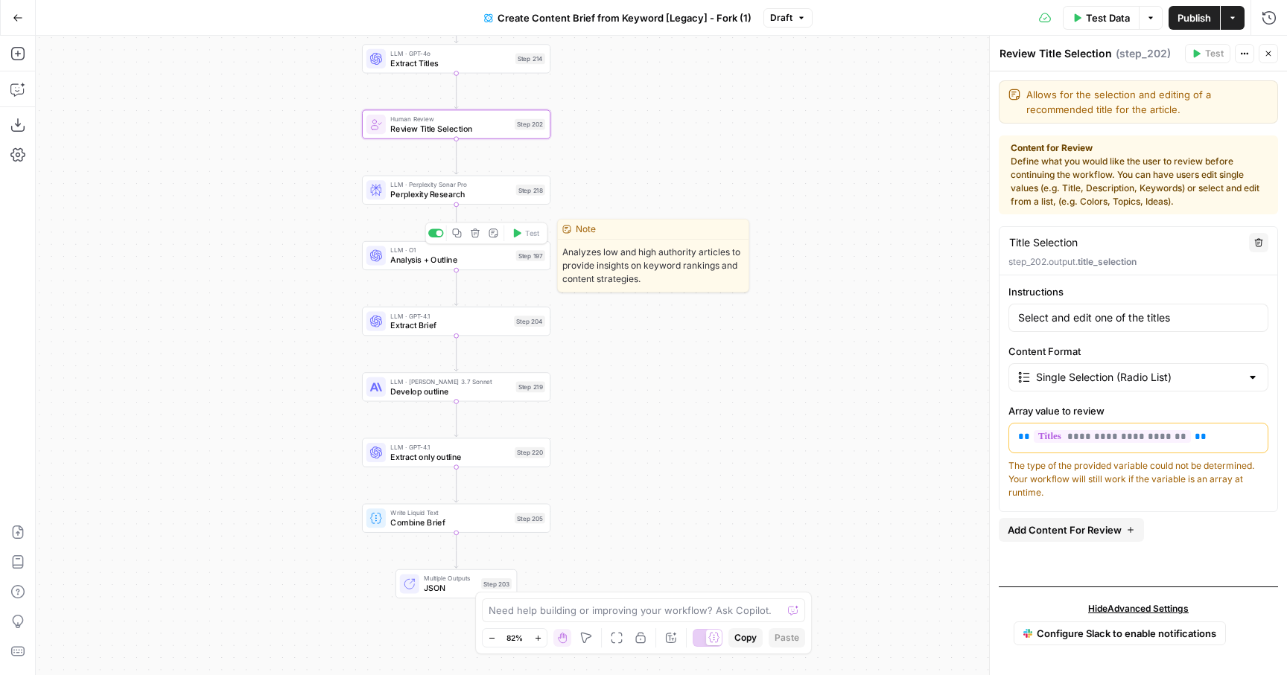
click at [398, 264] on span "Analysis + Outline" at bounding box center [450, 260] width 121 height 12
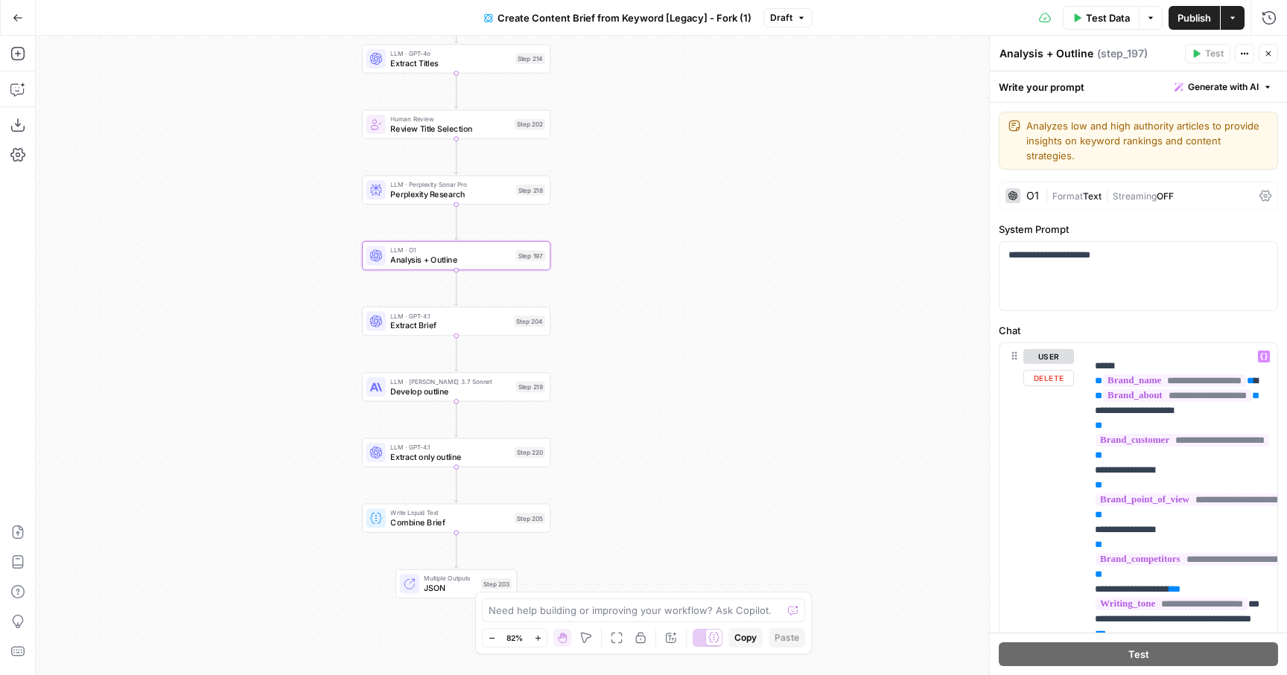
scroll to position [94, 0]
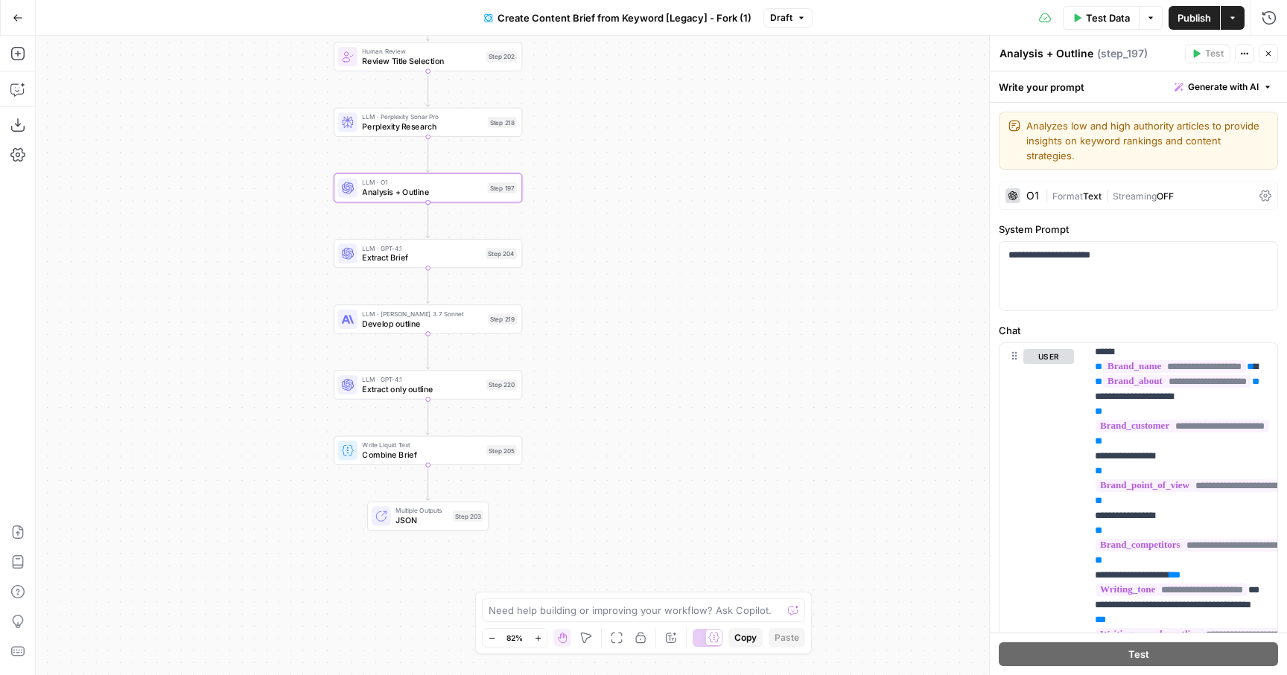
click at [425, 517] on span "JSON" at bounding box center [421, 521] width 52 height 12
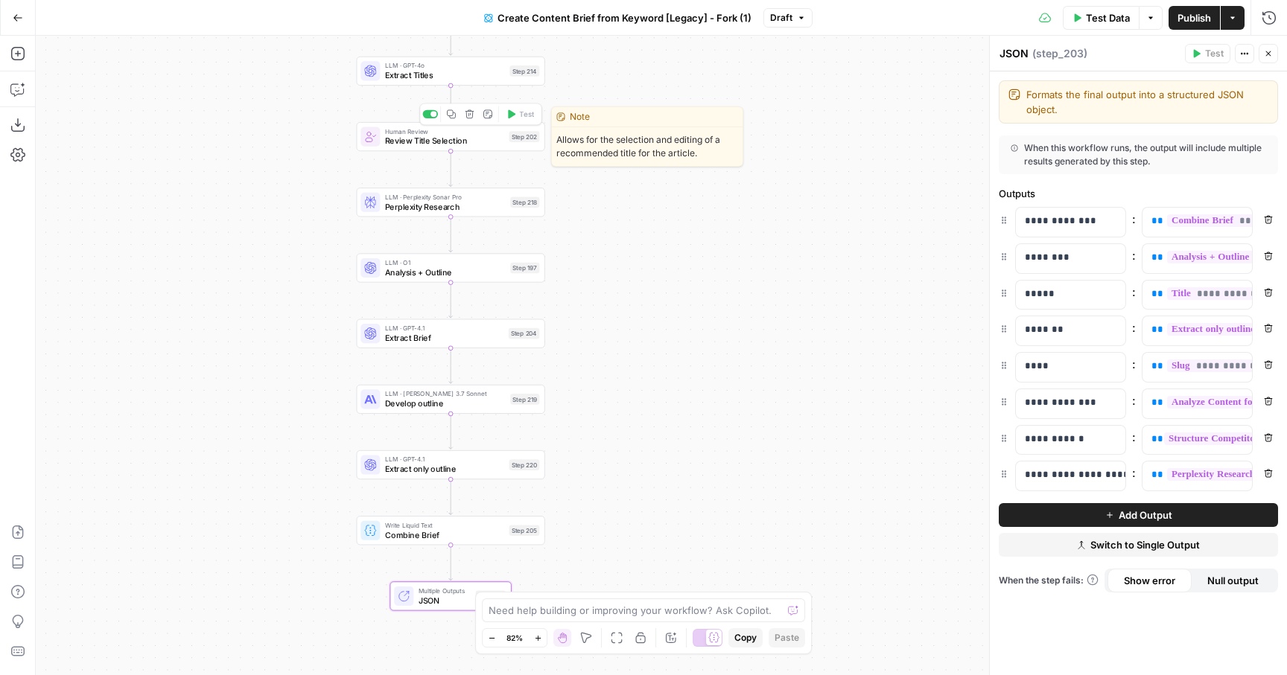
click at [433, 141] on span "Review Title Selection" at bounding box center [444, 141] width 119 height 12
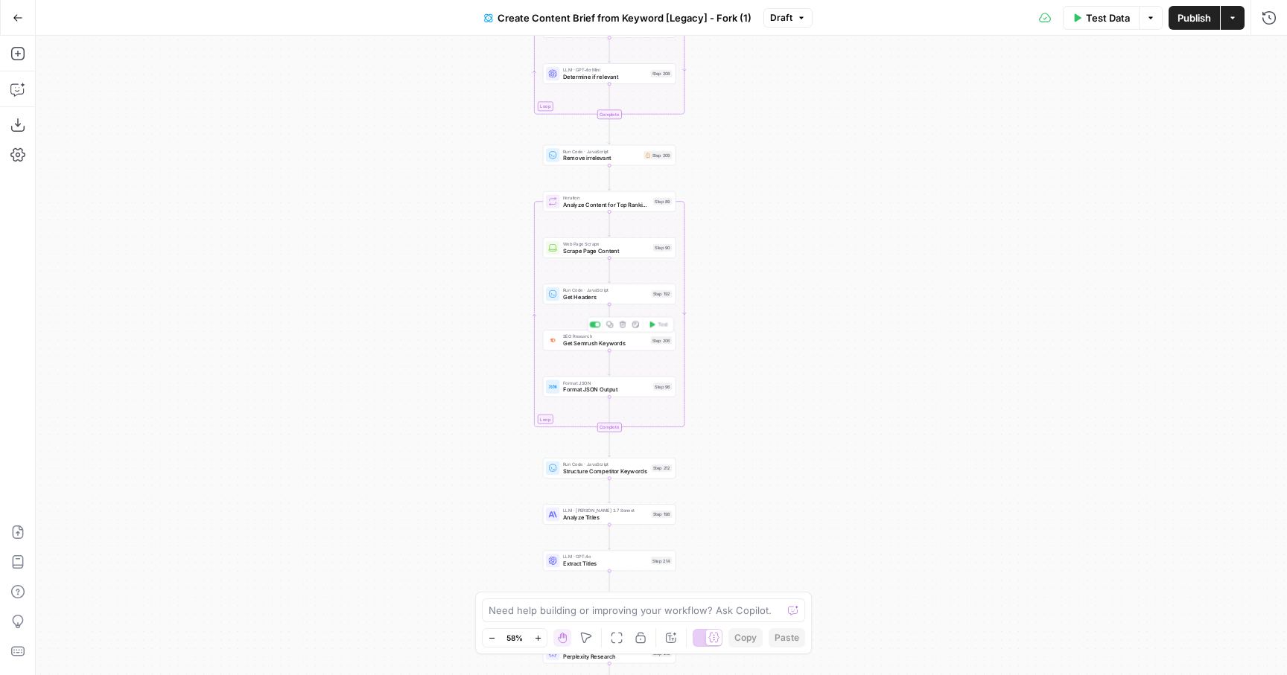
click at [588, 349] on div "SEO Research Get Semrush Keywords Step 206 Copy step Delete step Edit Note Test" at bounding box center [609, 340] width 133 height 21
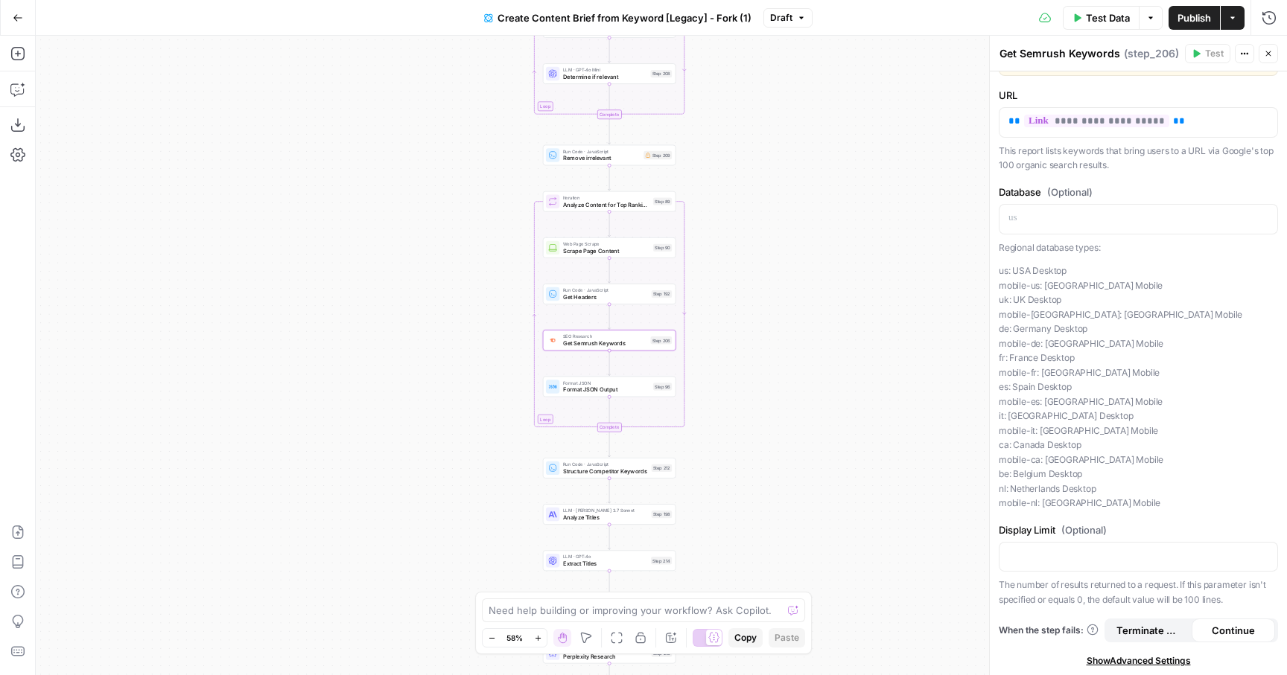
scroll to position [34, 0]
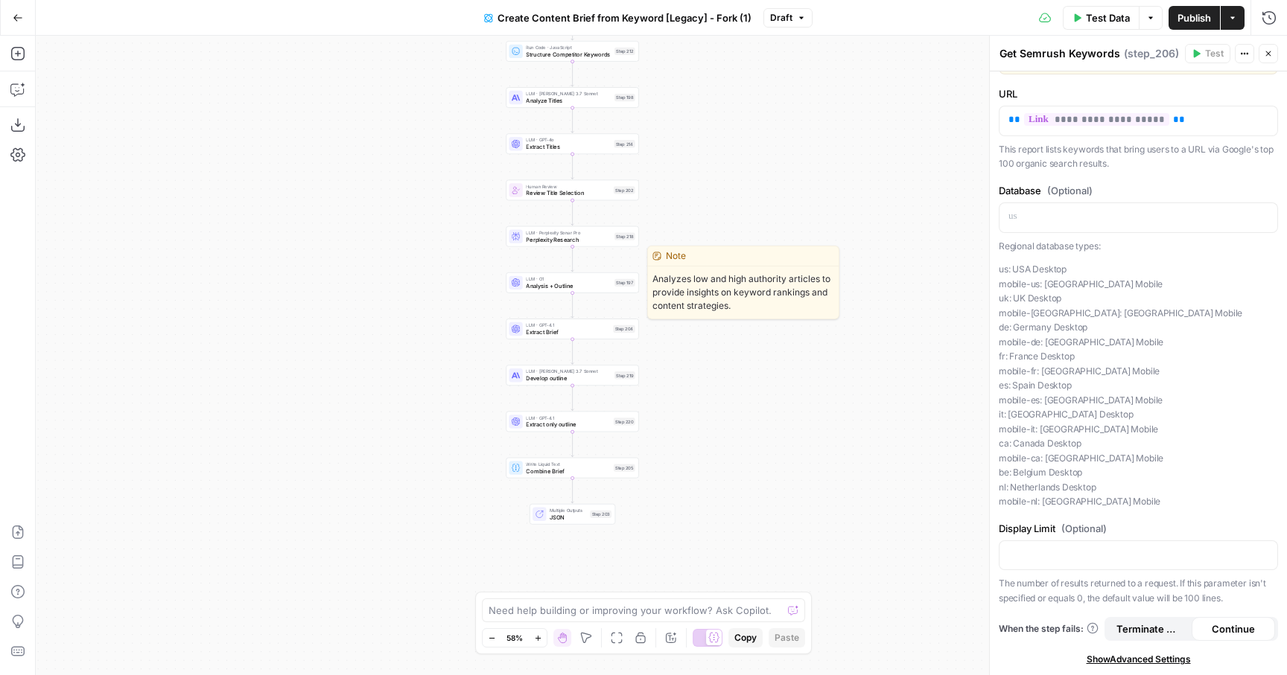
click at [543, 290] on span "Analysis + Outline" at bounding box center [568, 285] width 85 height 9
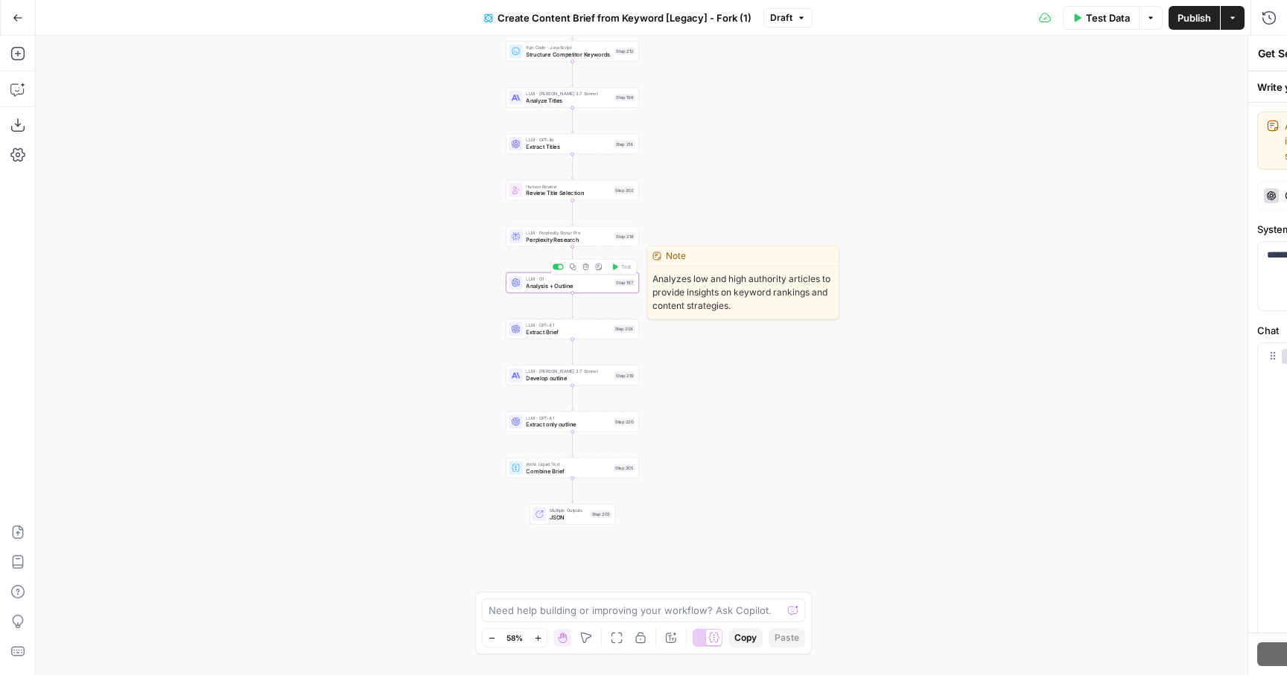
type textarea "Analysis + Outline"
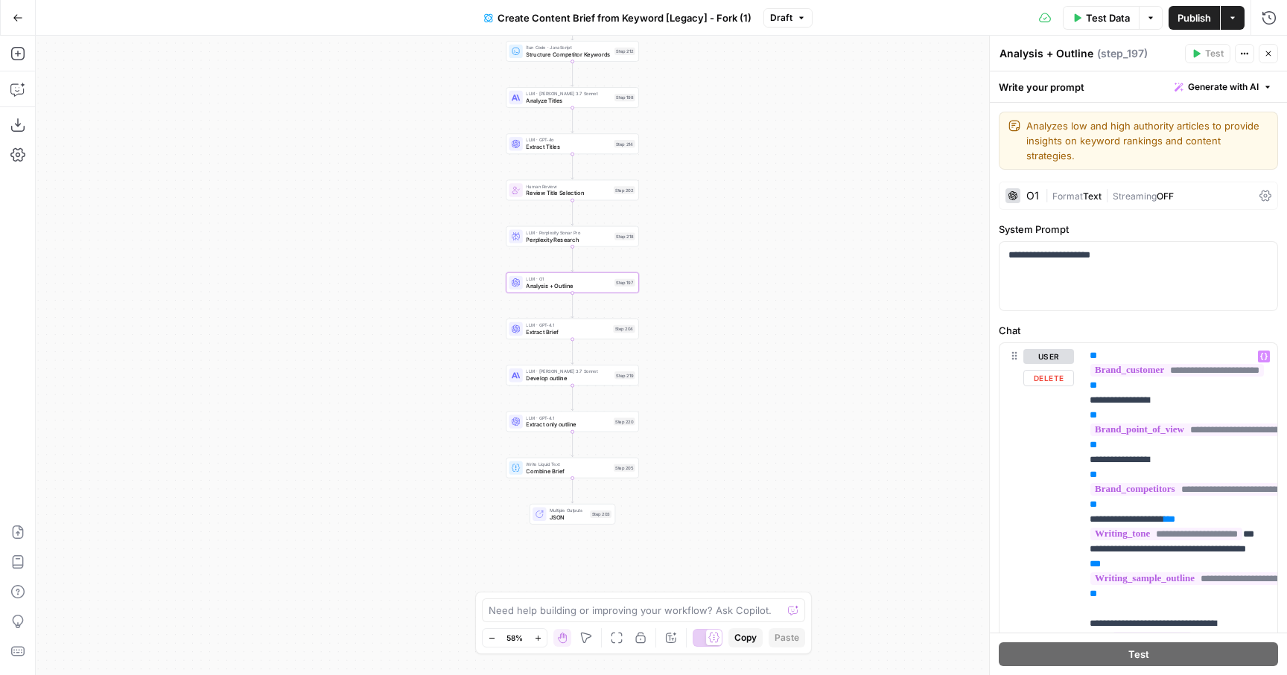
scroll to position [150, 7]
